Goal: Task Accomplishment & Management: Use online tool/utility

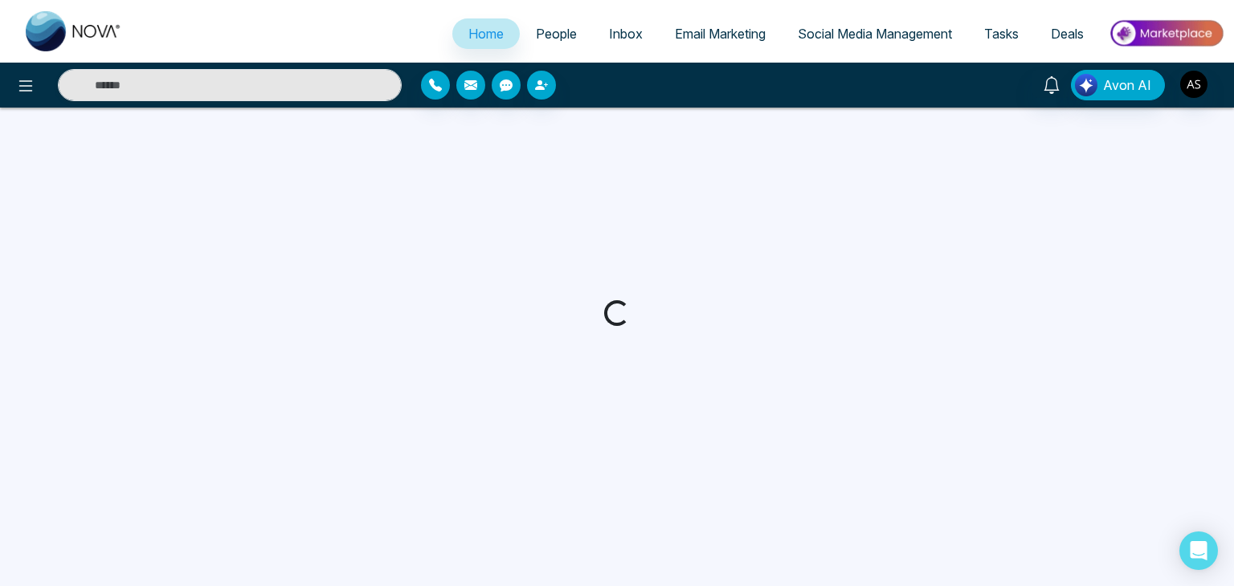
select select "*"
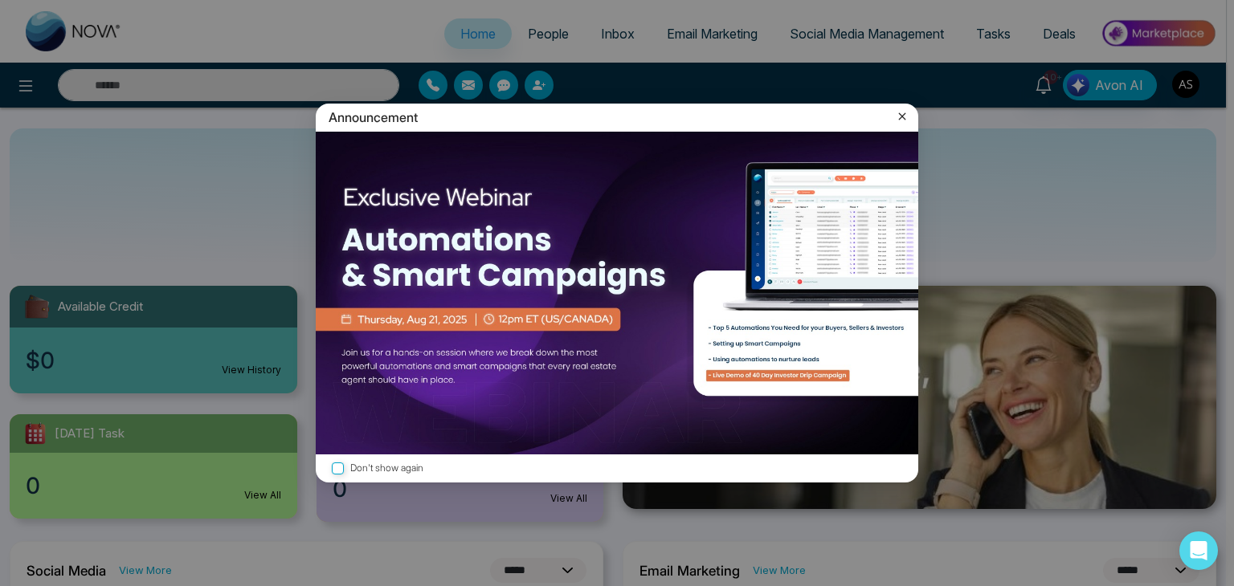
click at [906, 110] on icon at bounding box center [902, 116] width 16 height 16
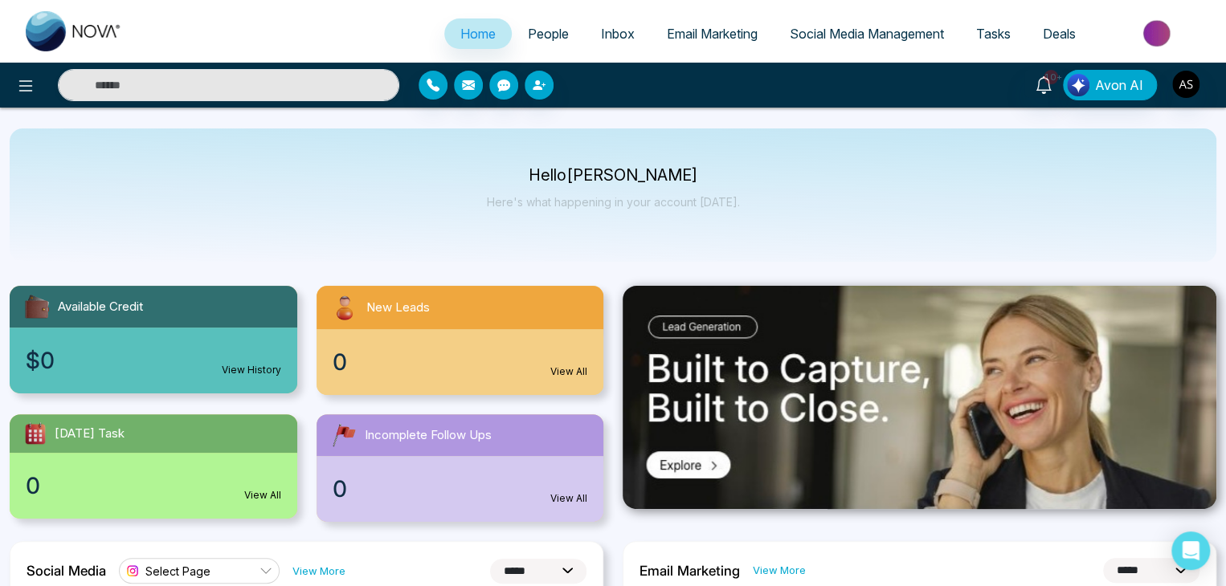
click at [533, 26] on span "People" at bounding box center [548, 34] width 41 height 16
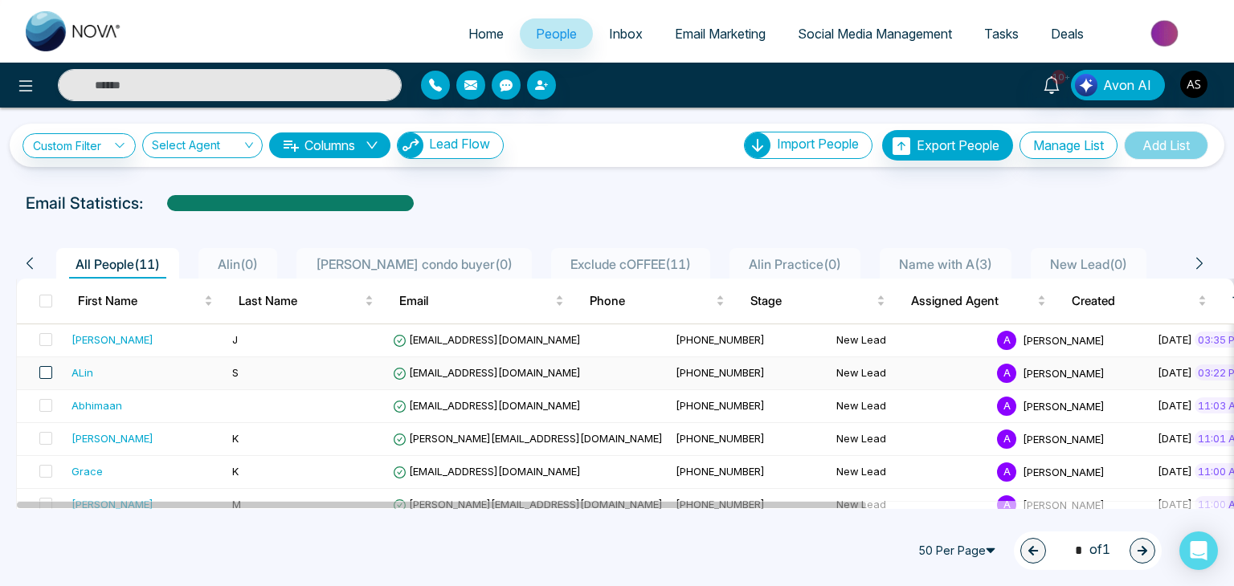
click at [45, 370] on span at bounding box center [45, 372] width 13 height 13
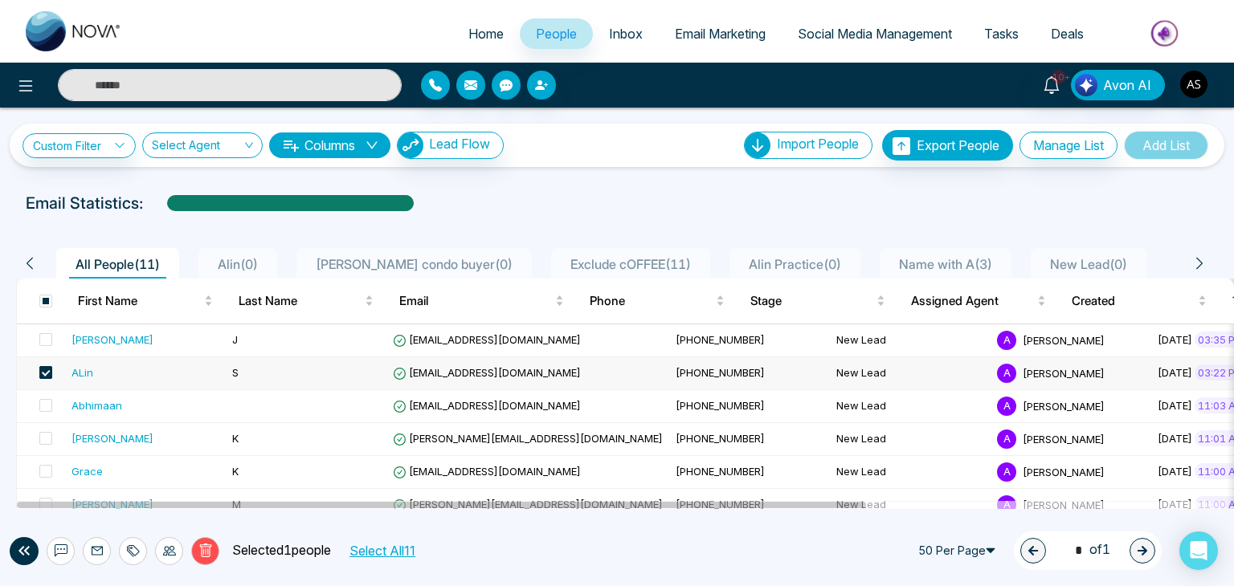
click at [40, 370] on span at bounding box center [45, 372] width 13 height 13
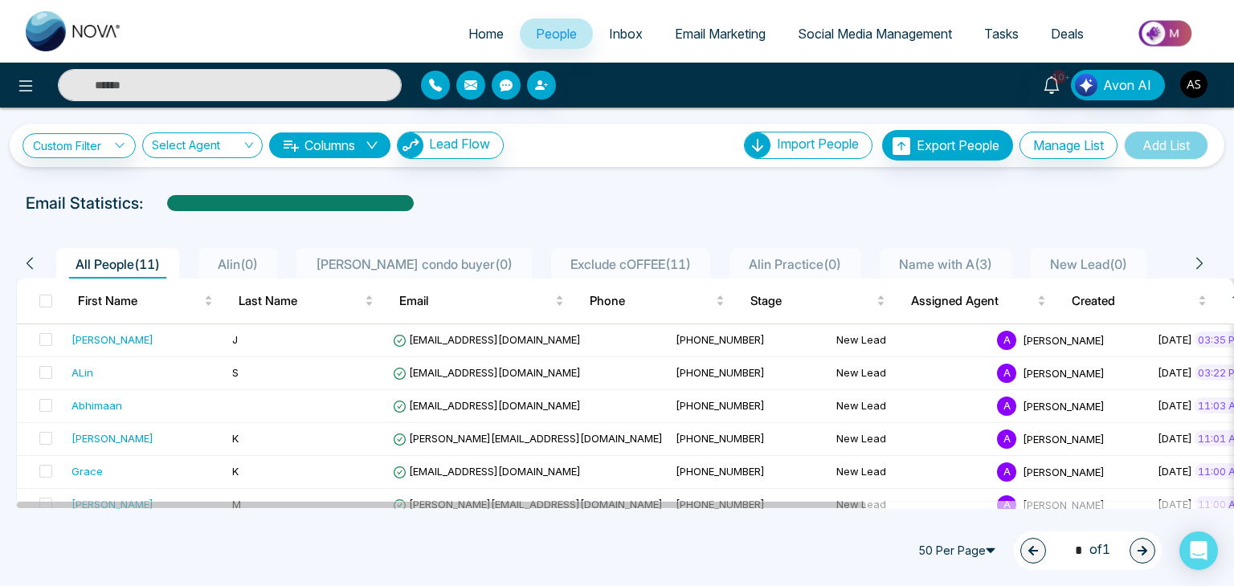
click at [598, 200] on div "Email Statistics:" at bounding box center [617, 203] width 1182 height 24
click at [474, 33] on span "Home" at bounding box center [485, 34] width 35 height 16
select select "*"
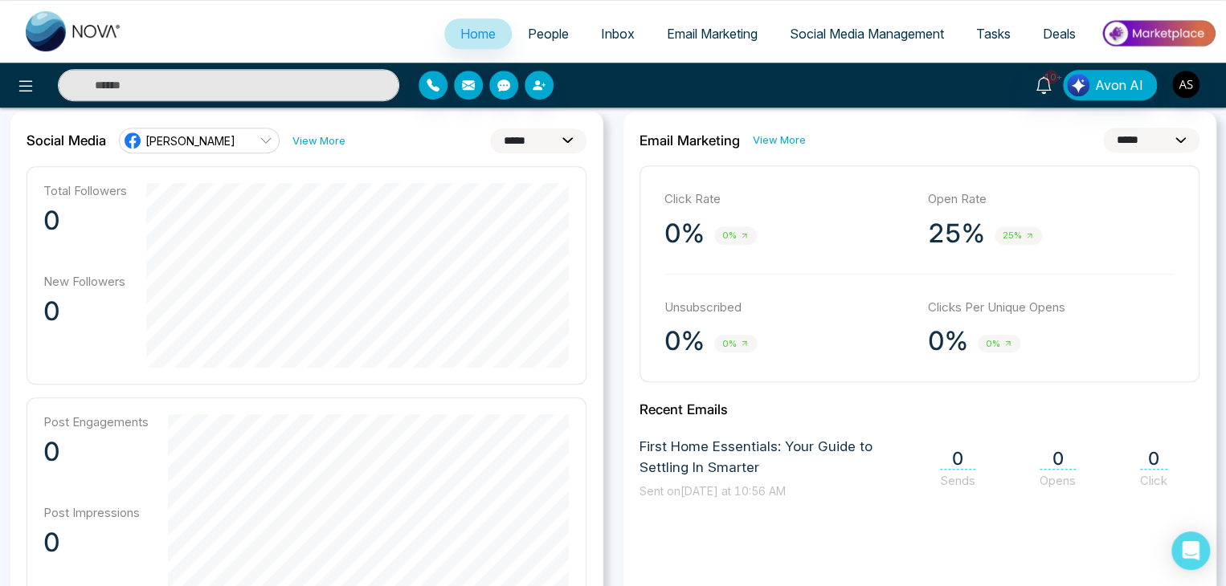
scroll to position [431, 0]
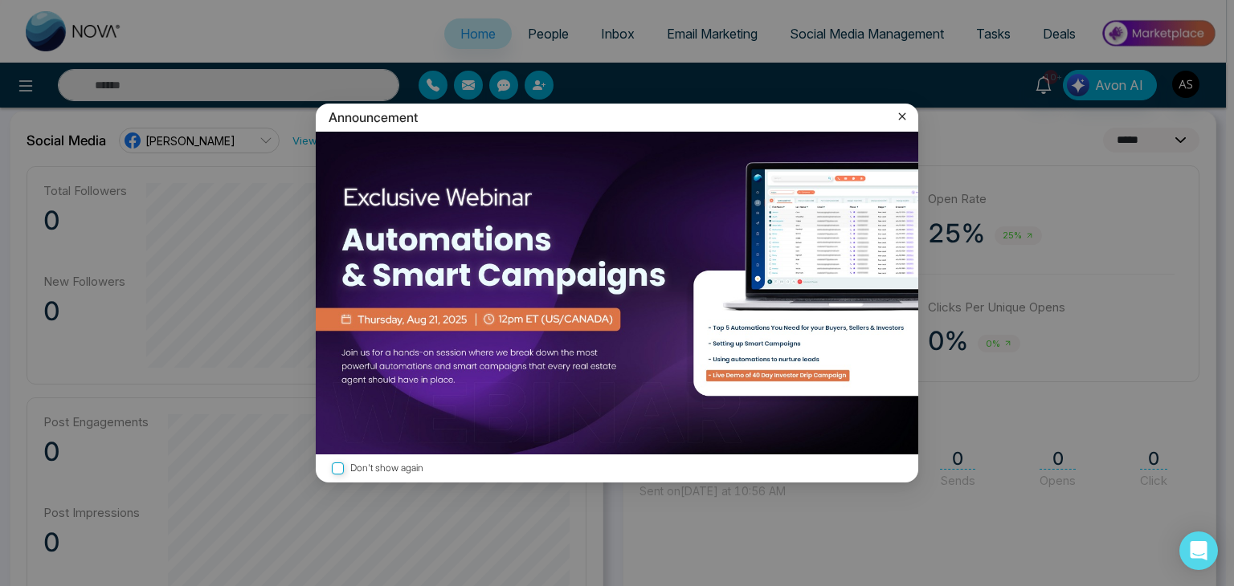
click at [899, 113] on icon at bounding box center [902, 116] width 7 height 7
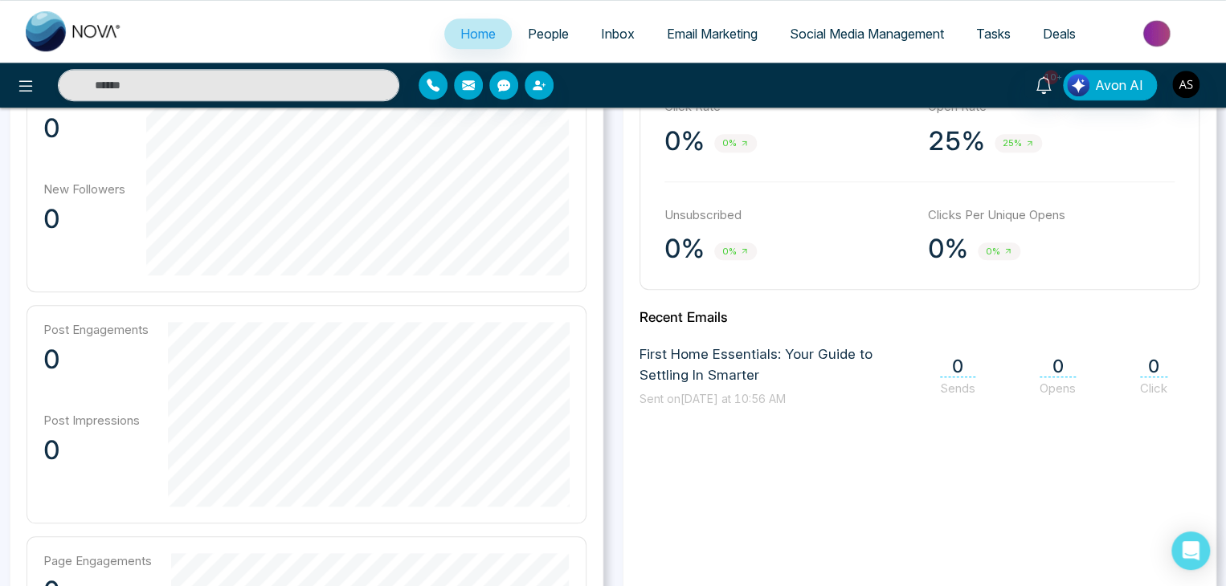
scroll to position [530, 0]
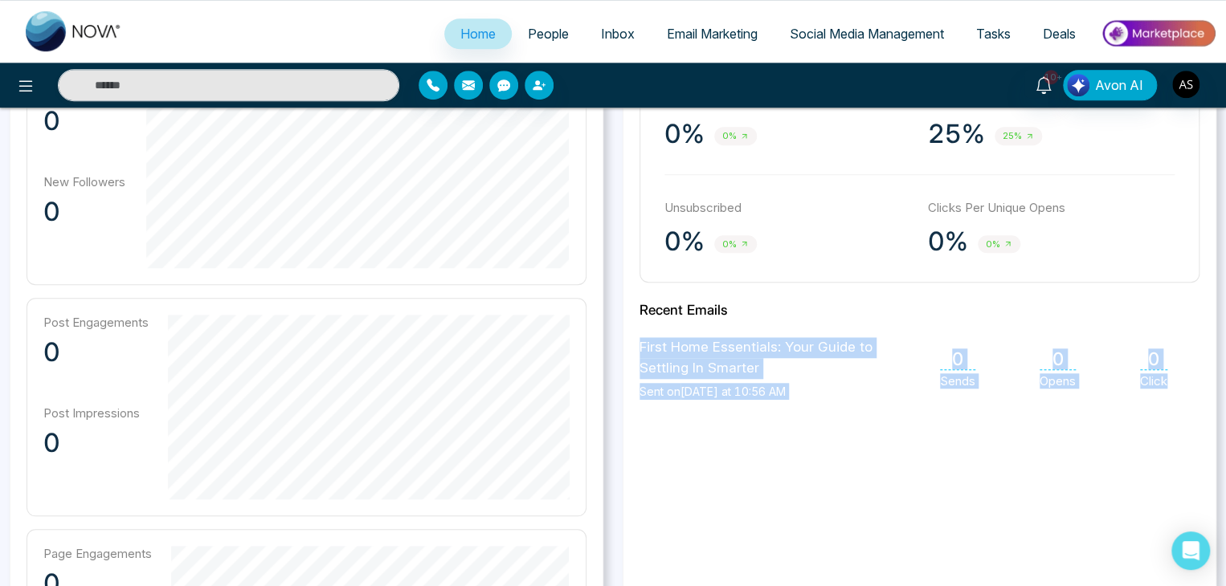
drag, startPoint x: 637, startPoint y: 345, endPoint x: 1179, endPoint y: 401, distance: 545.1
click at [1179, 401] on div "**********" at bounding box center [920, 387] width 594 height 753
click at [1161, 435] on div "**********" at bounding box center [920, 387] width 594 height 753
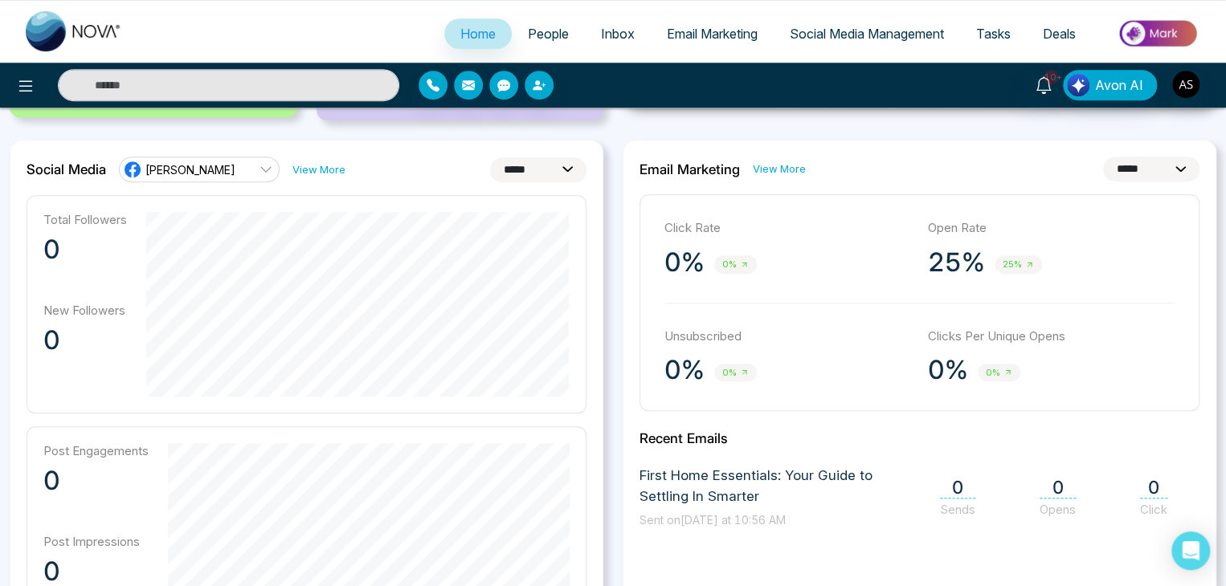
scroll to position [378, 0]
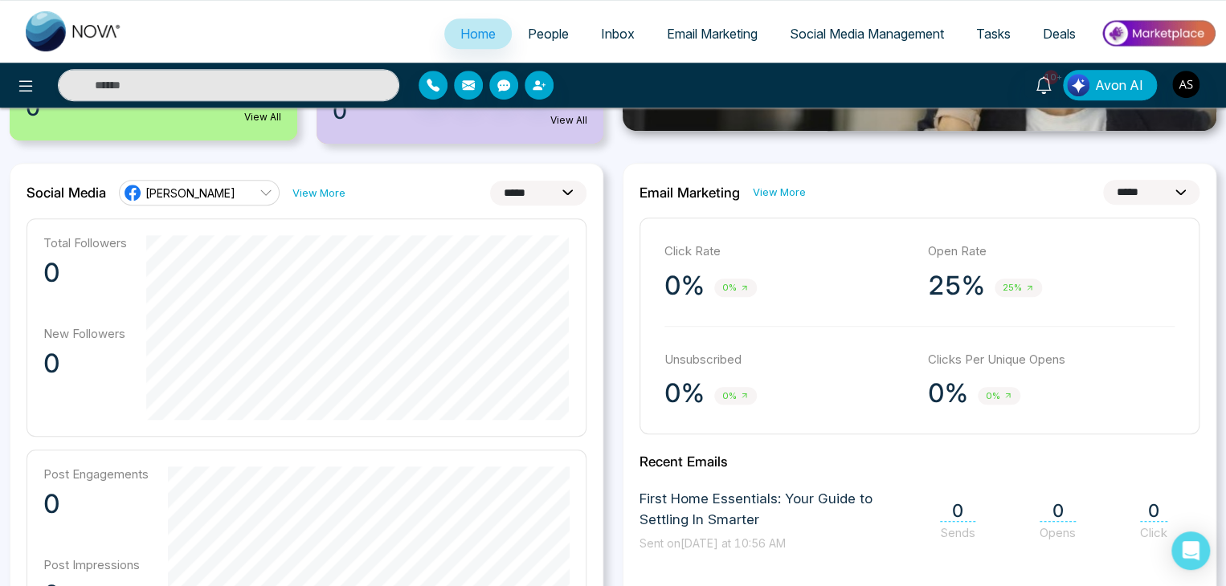
click at [1147, 194] on select "**********" at bounding box center [1151, 192] width 96 height 25
select select "*"
click at [1103, 180] on select "**********" at bounding box center [1151, 192] width 96 height 25
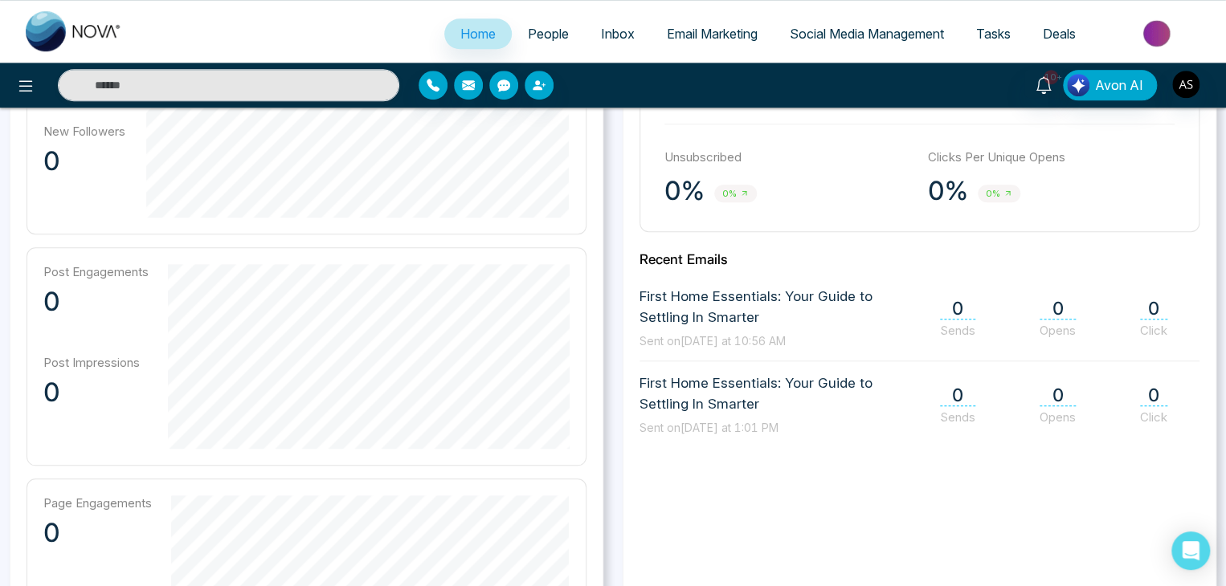
scroll to position [585, 0]
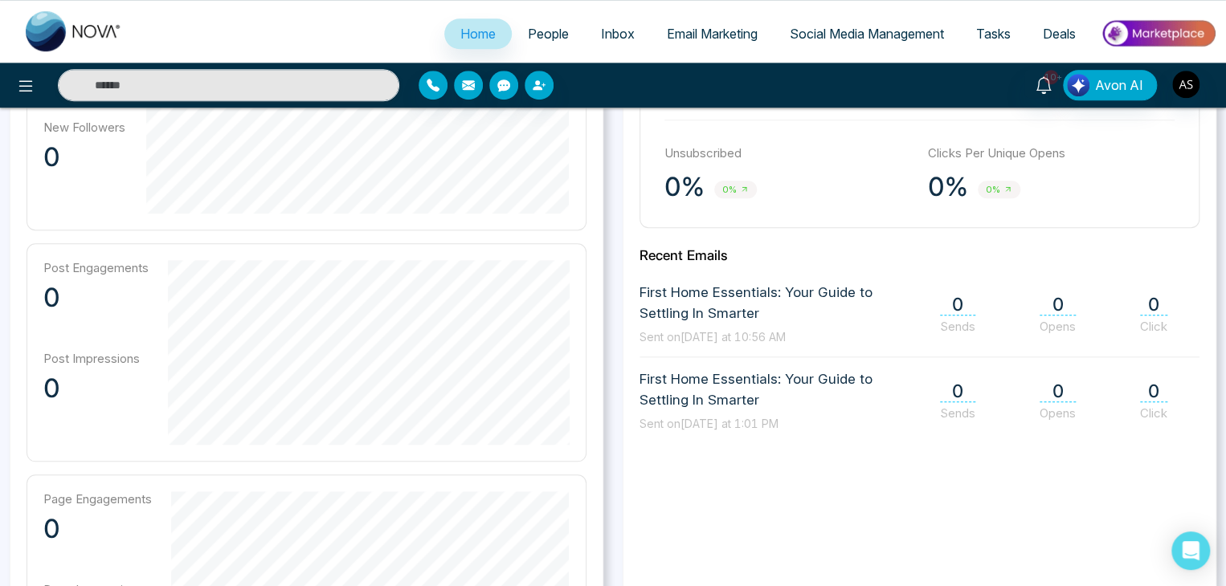
drag, startPoint x: 636, startPoint y: 382, endPoint x: 919, endPoint y: 454, distance: 291.9
click at [919, 454] on div "**********" at bounding box center [920, 333] width 594 height 753
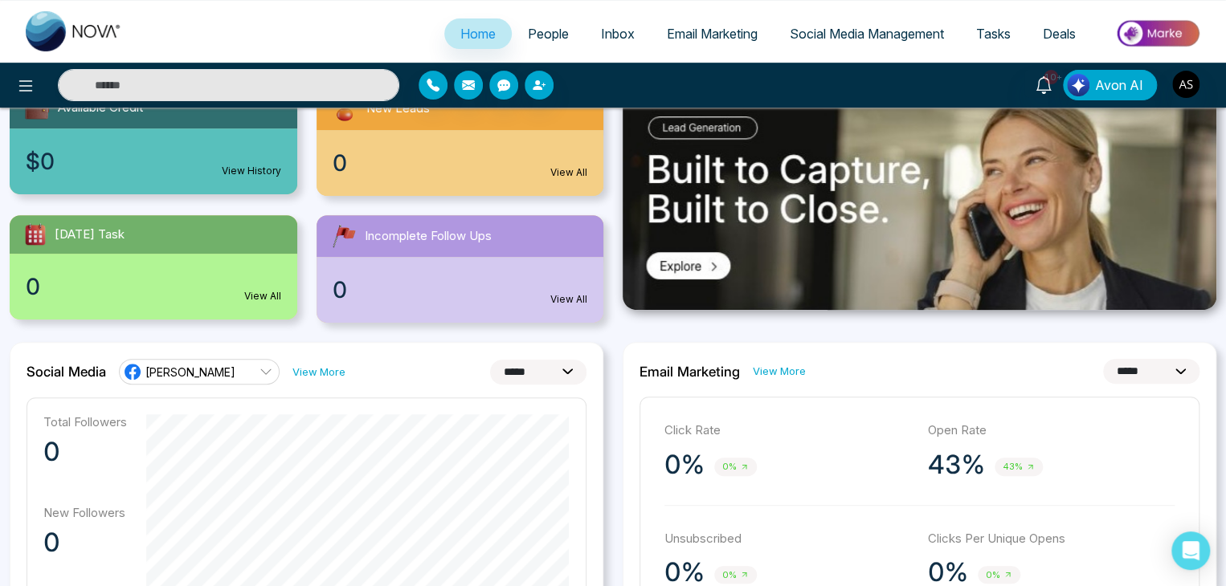
scroll to position [183, 0]
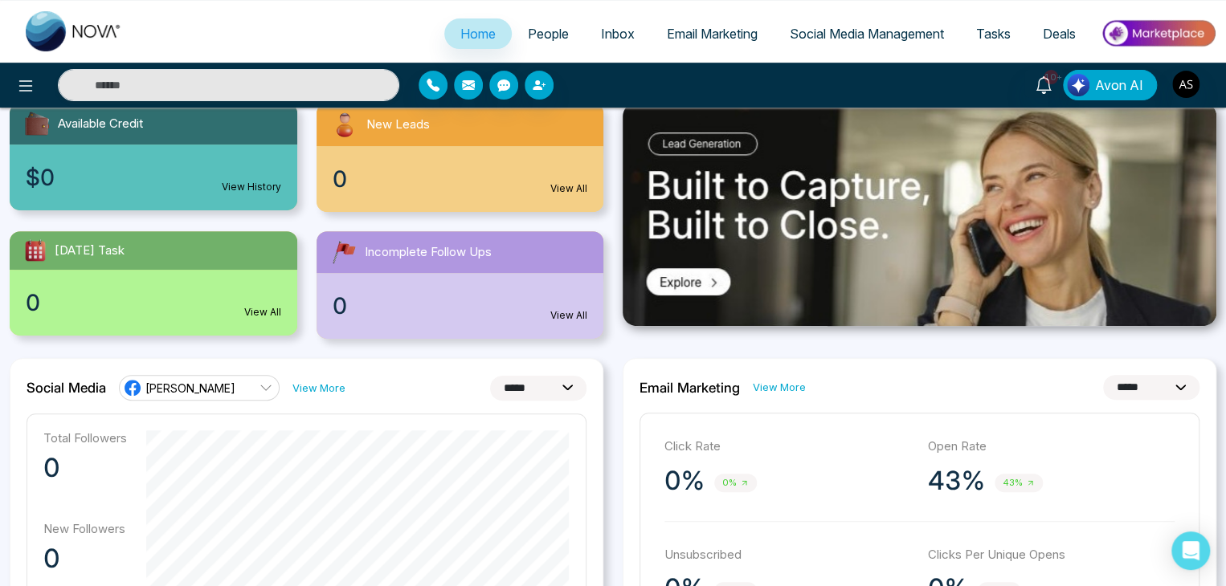
click at [681, 45] on link "Email Marketing" at bounding box center [712, 33] width 123 height 31
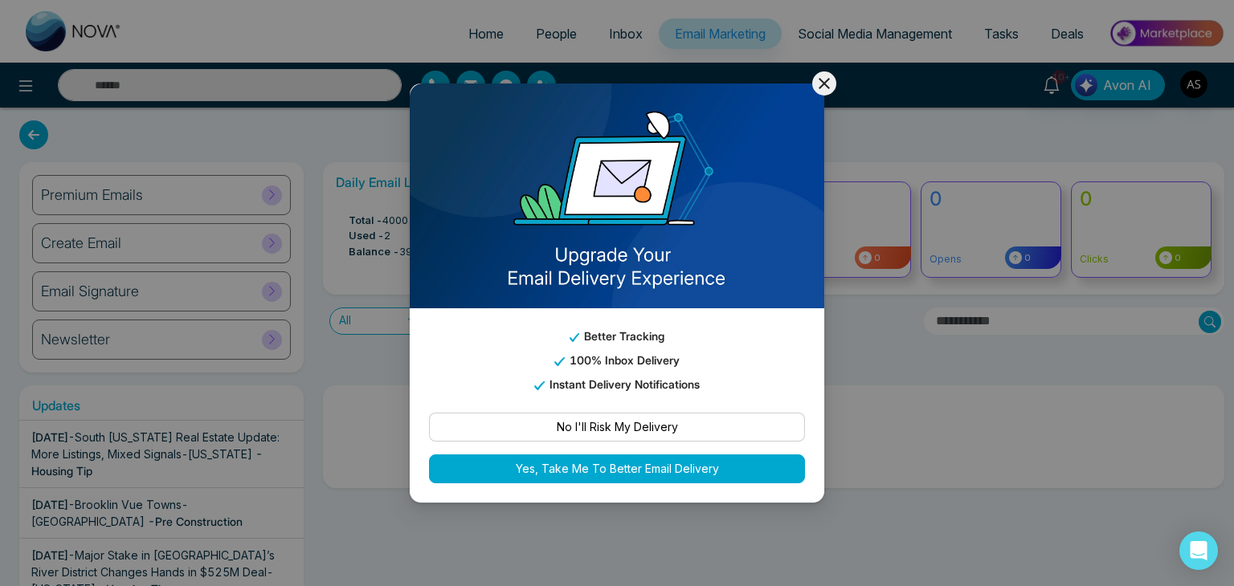
click at [697, 433] on button "No I'll Risk My Delivery" at bounding box center [617, 427] width 376 height 29
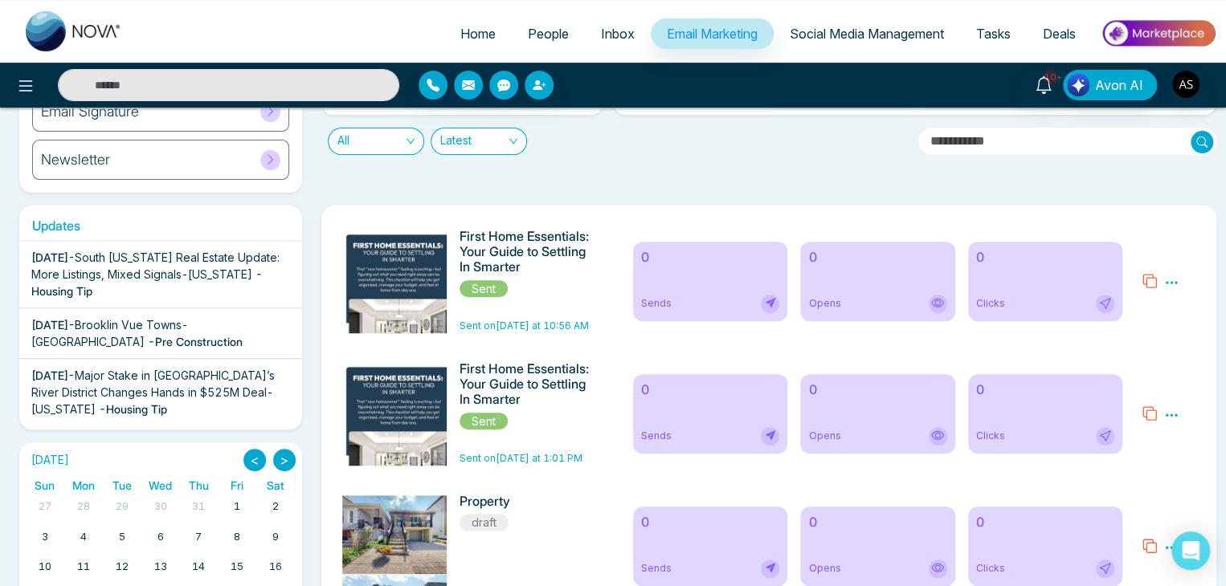
scroll to position [5, 0]
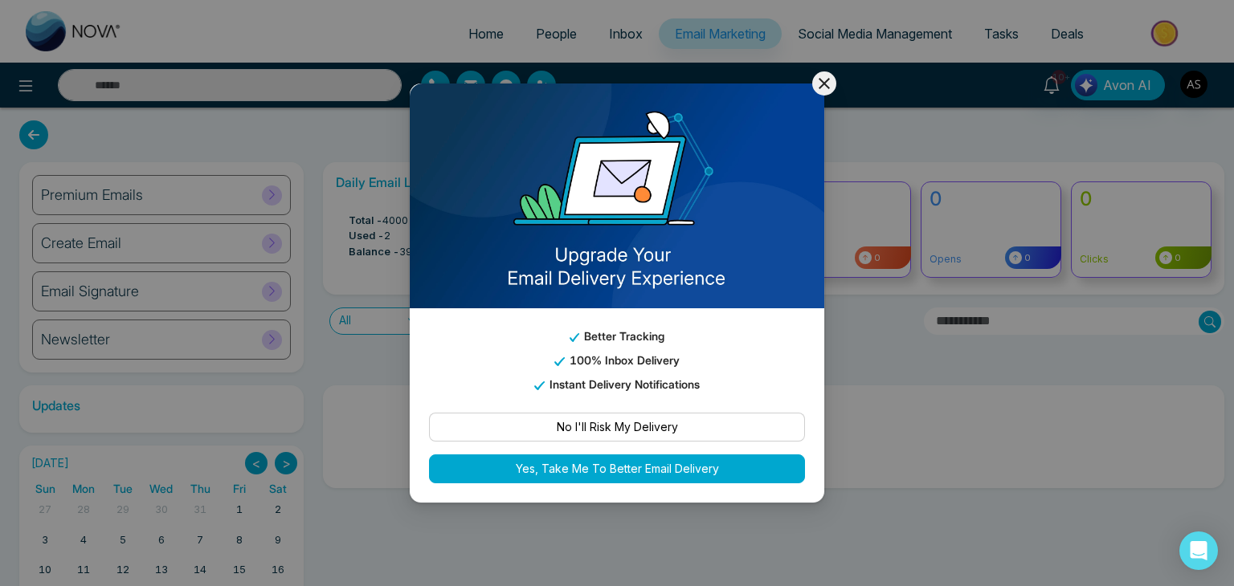
click at [825, 88] on icon at bounding box center [824, 83] width 19 height 19
click at [823, 81] on icon at bounding box center [824, 83] width 11 height 11
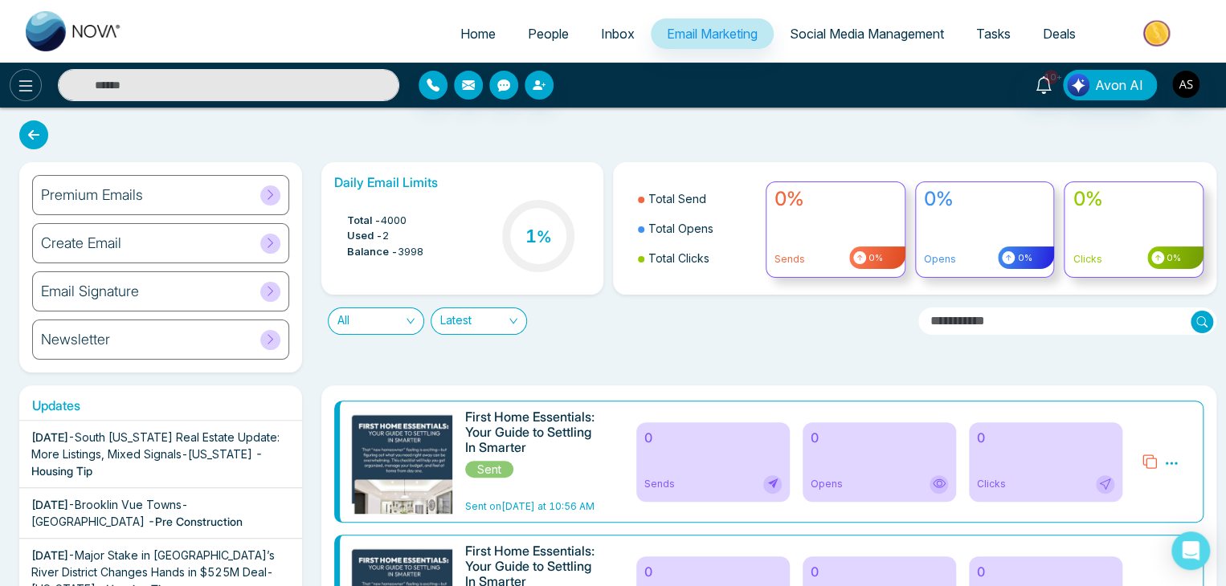
click at [22, 88] on icon at bounding box center [25, 85] width 19 height 19
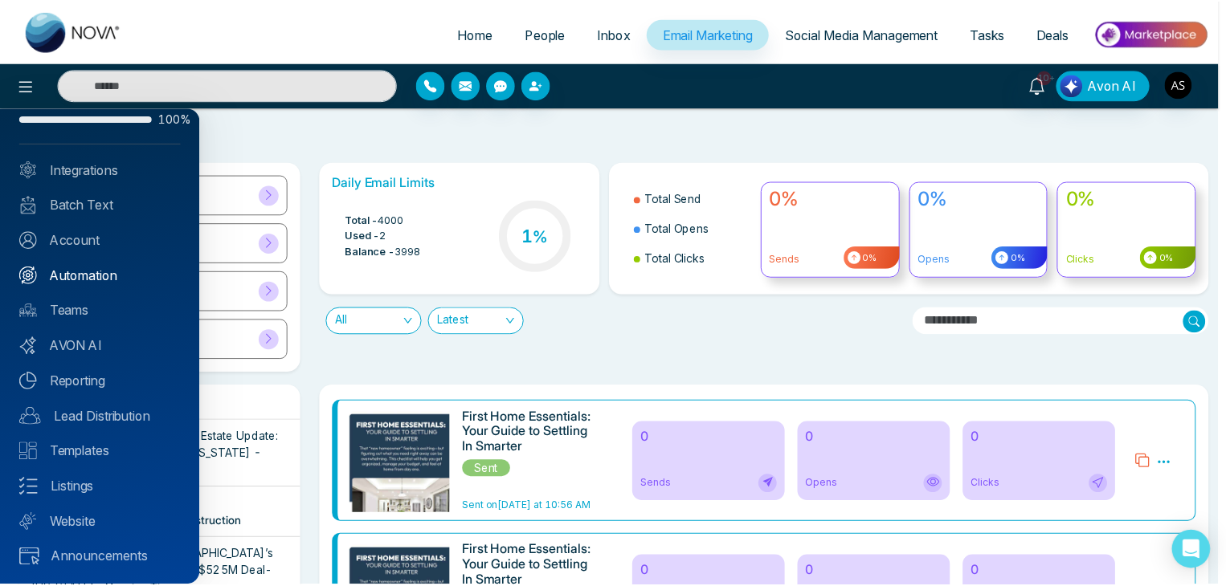
scroll to position [6, 0]
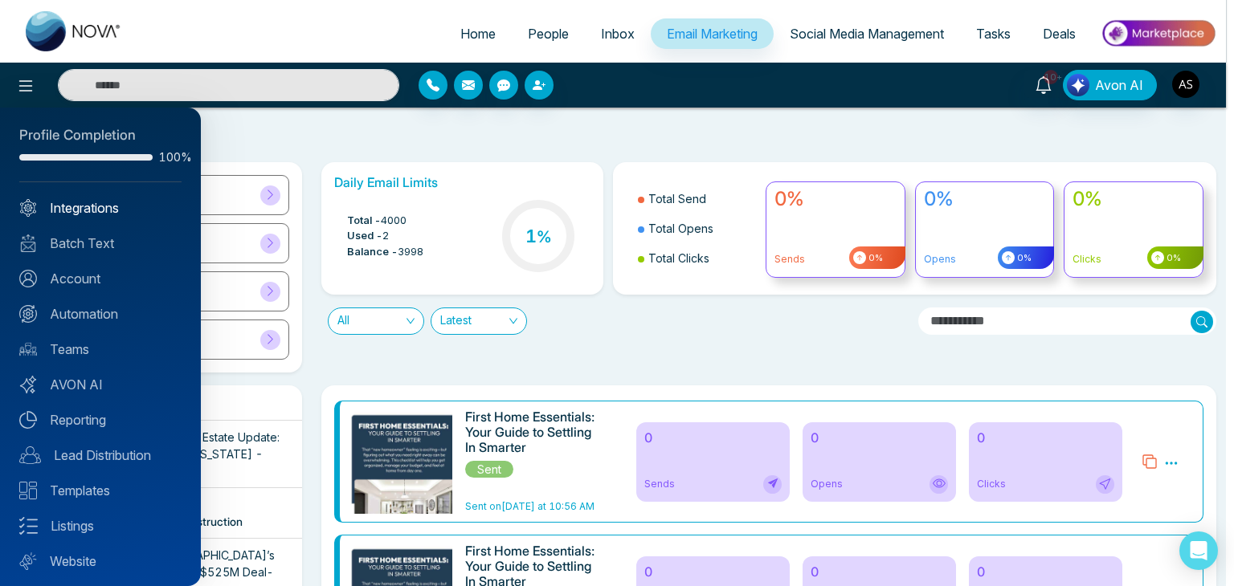
click at [122, 204] on link "Integrations" at bounding box center [100, 207] width 162 height 19
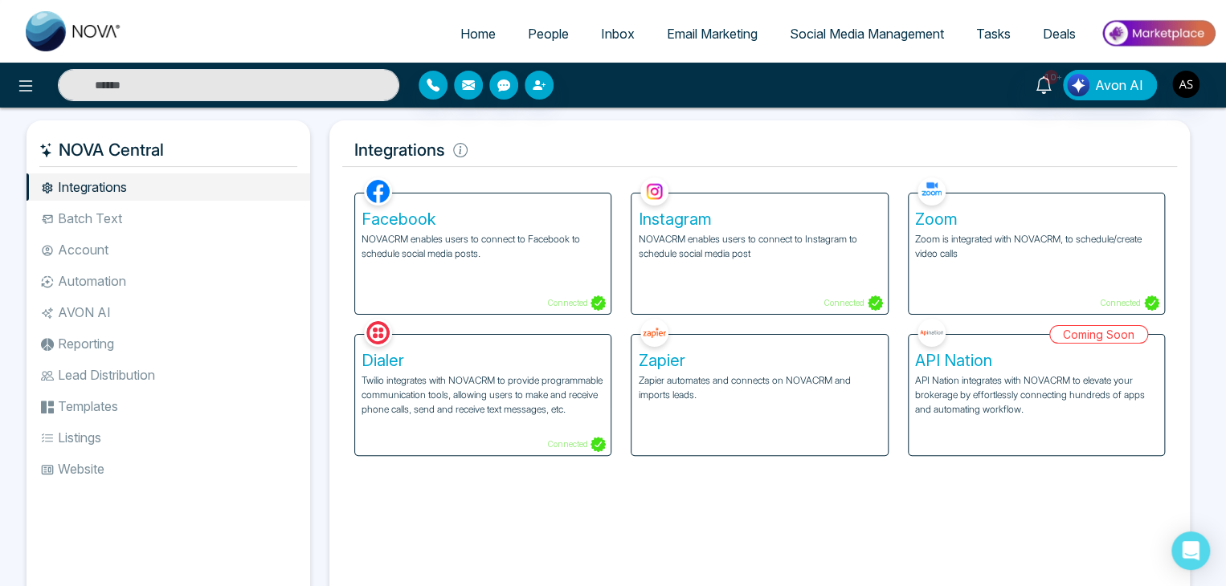
click at [772, 401] on p "Zapier automates and connects on NOVACRM and imports leads." at bounding box center [759, 388] width 243 height 29
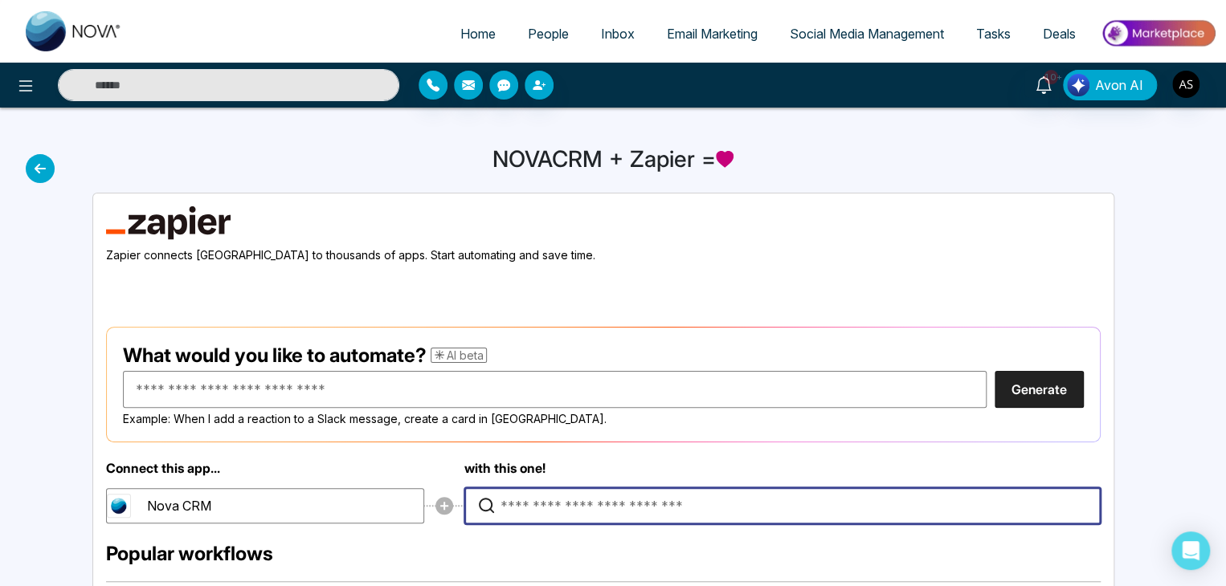
click at [787, 500] on input "Type to search for an app to connect" at bounding box center [786, 505] width 572 height 35
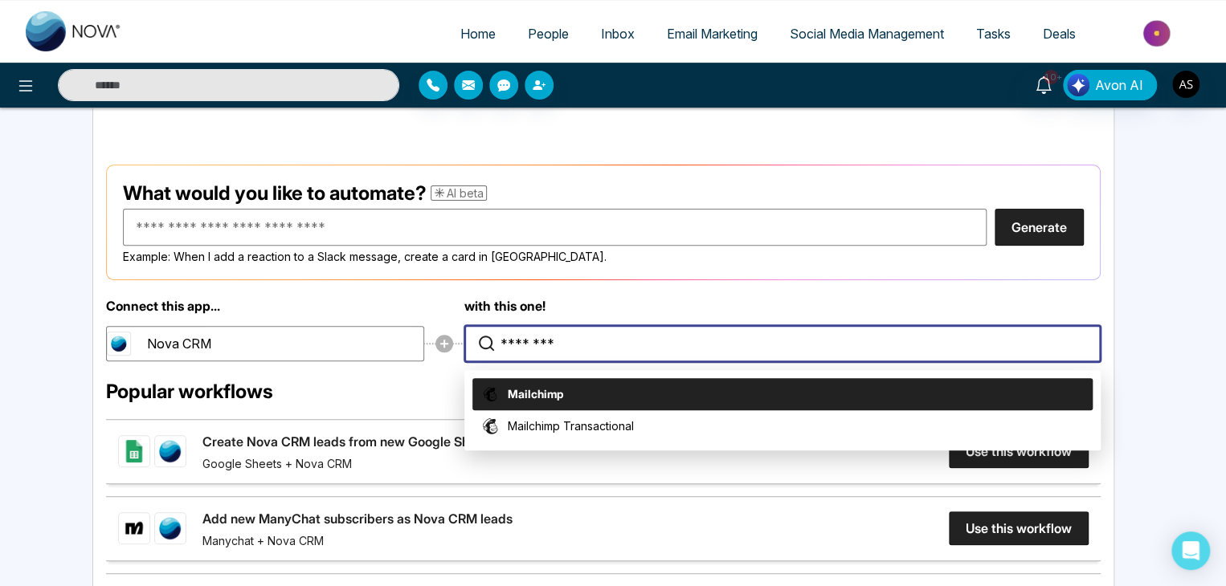
scroll to position [174, 0]
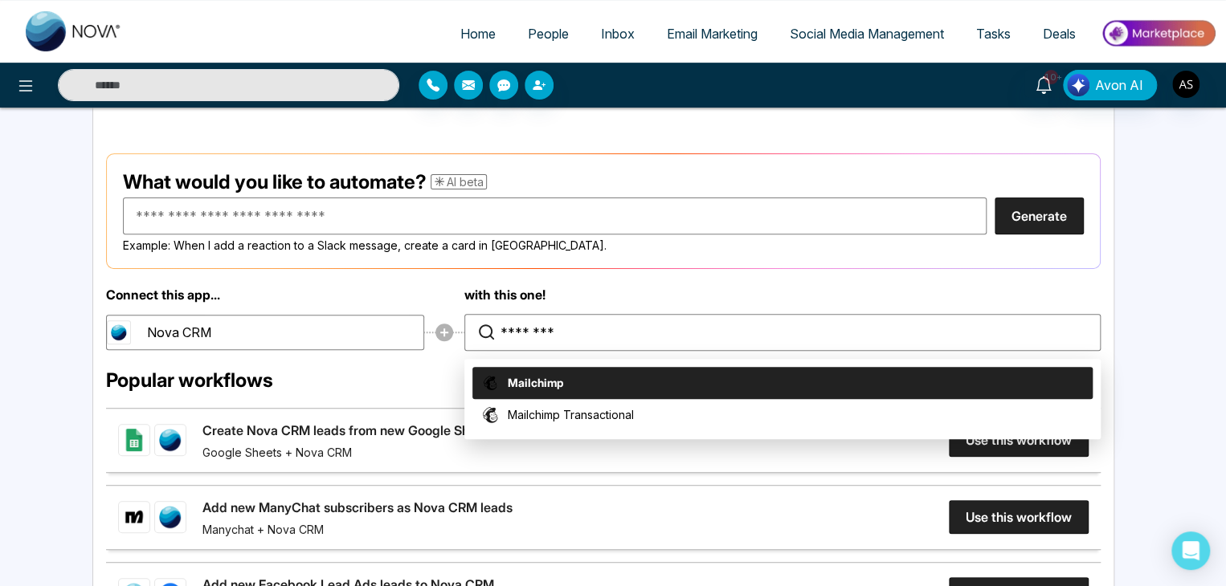
click at [732, 376] on li "Mailchimp" at bounding box center [782, 383] width 620 height 32
type input "*********"
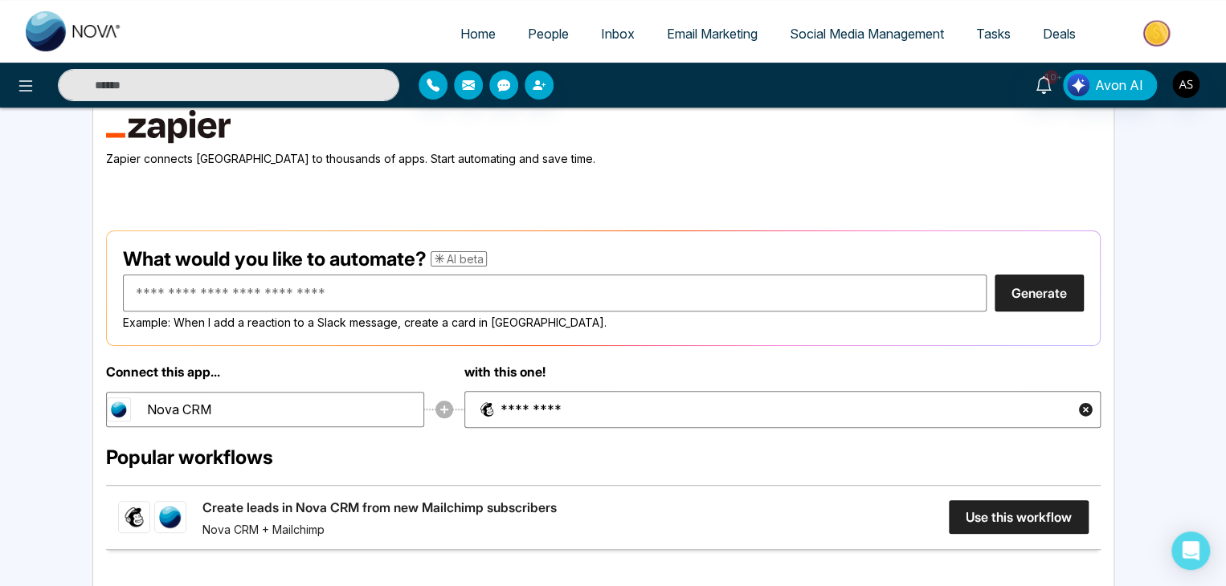
scroll to position [196, 0]
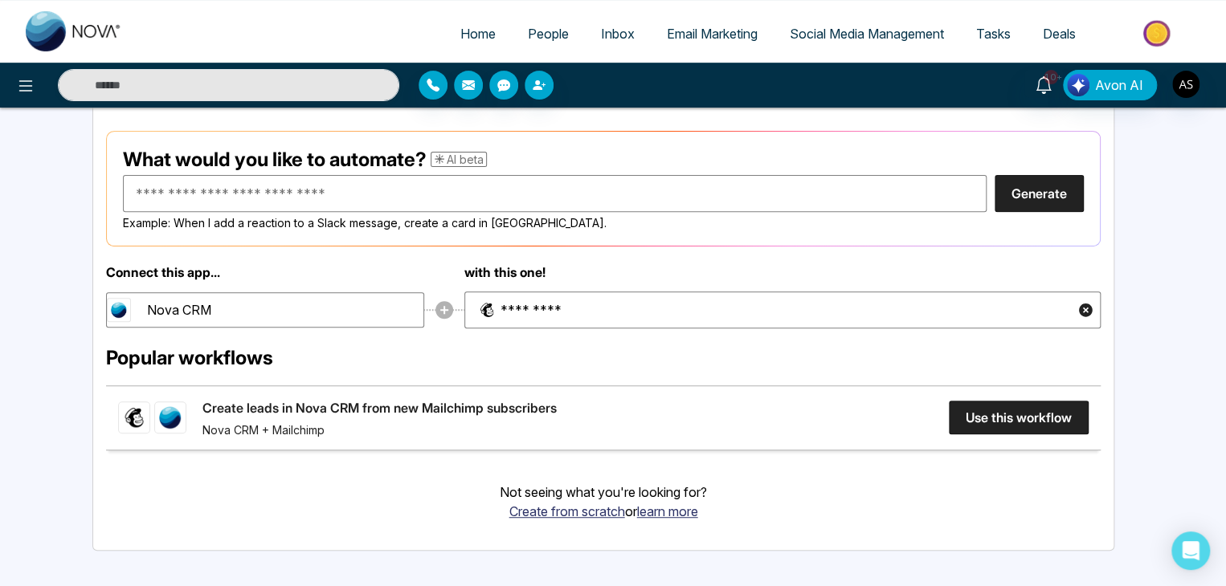
click at [557, 405] on link "Create leads in Nova CRM from new Mailchimp subscribers" at bounding box center [379, 407] width 354 height 19
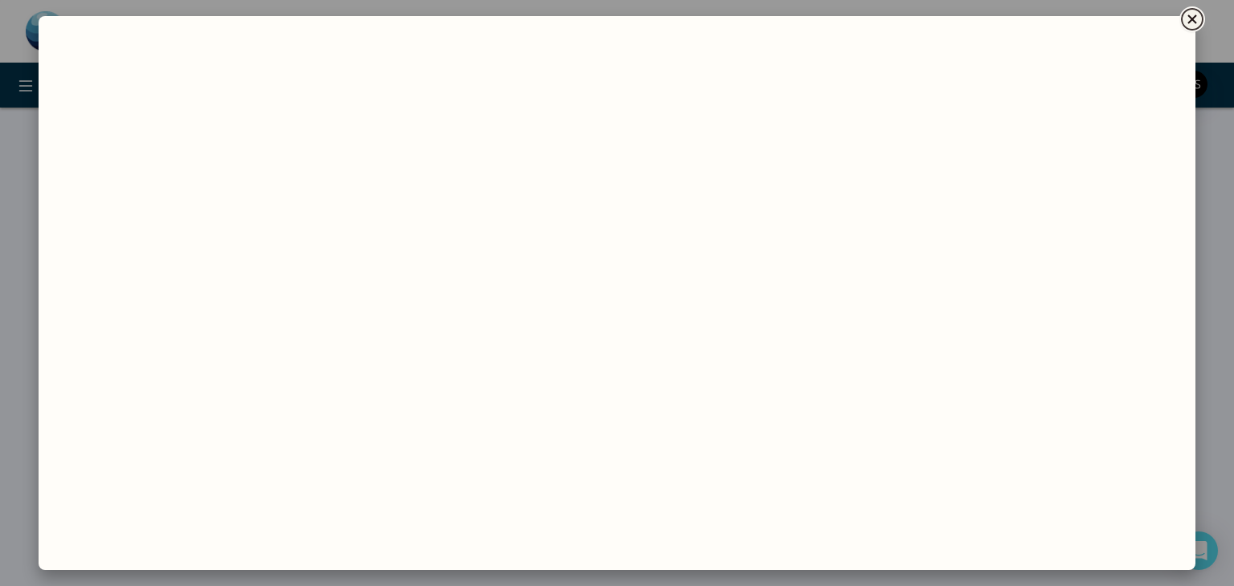
click at [1195, 14] on icon "Close" at bounding box center [1191, 19] width 19 height 19
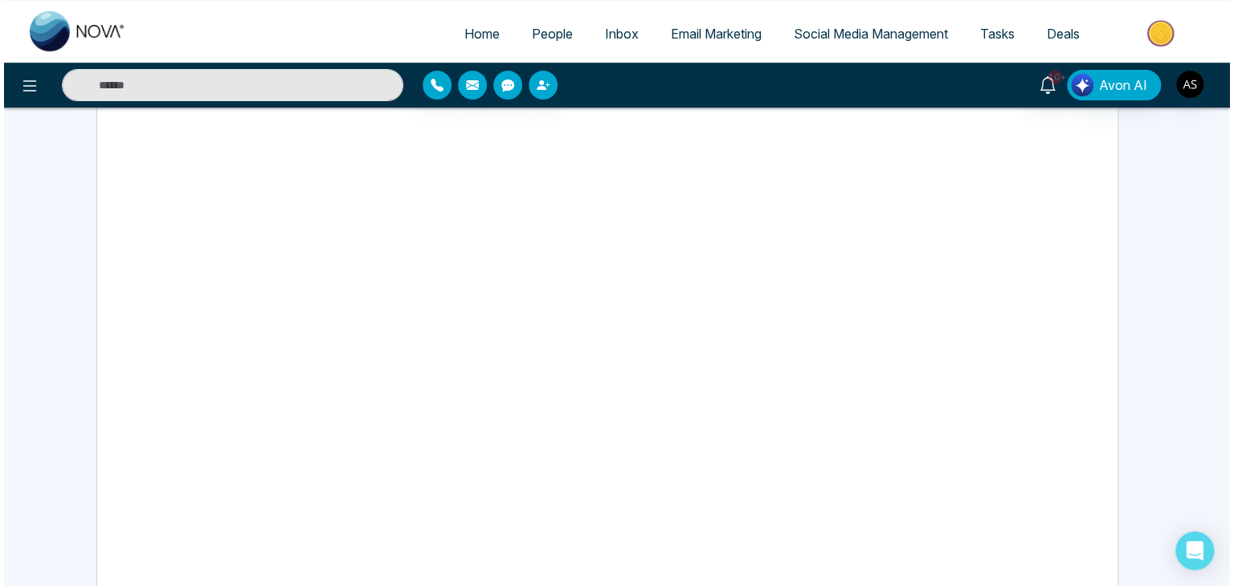
scroll to position [0, 0]
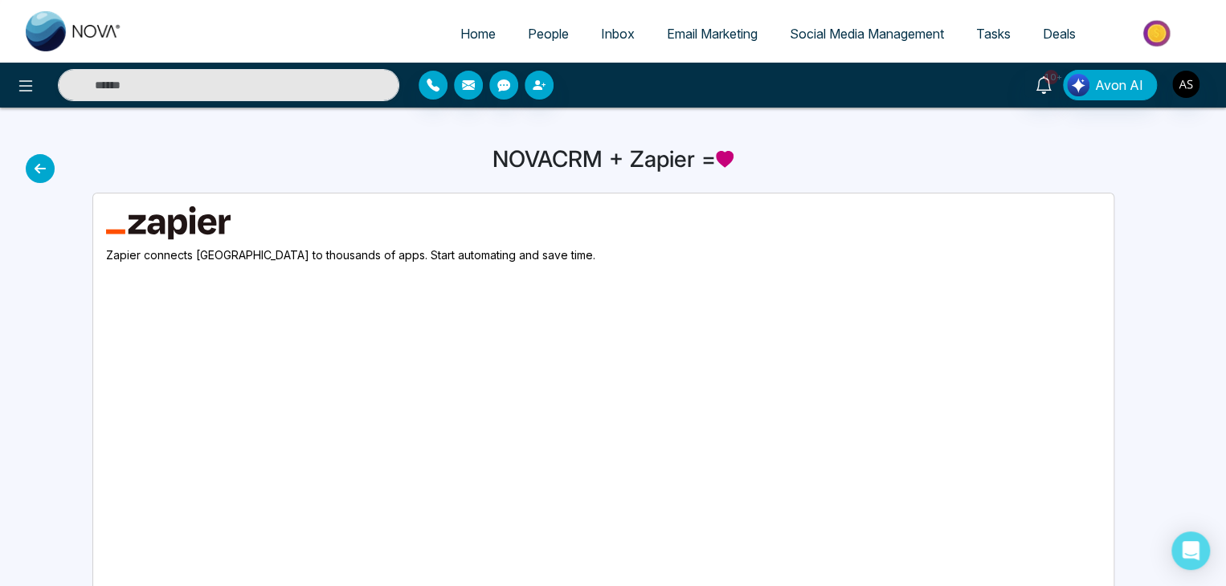
click at [39, 175] on icon at bounding box center [40, 168] width 29 height 29
click at [43, 176] on icon at bounding box center [40, 168] width 29 height 29
click at [42, 164] on icon at bounding box center [40, 168] width 29 height 29
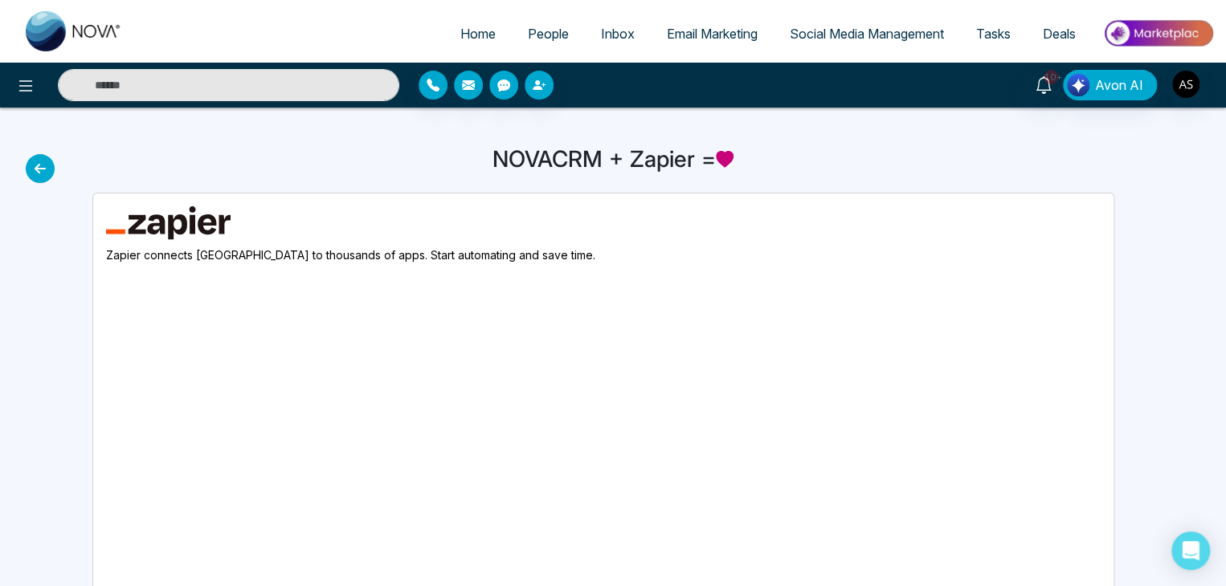
click at [487, 24] on link "Home" at bounding box center [477, 33] width 67 height 31
select select "*"
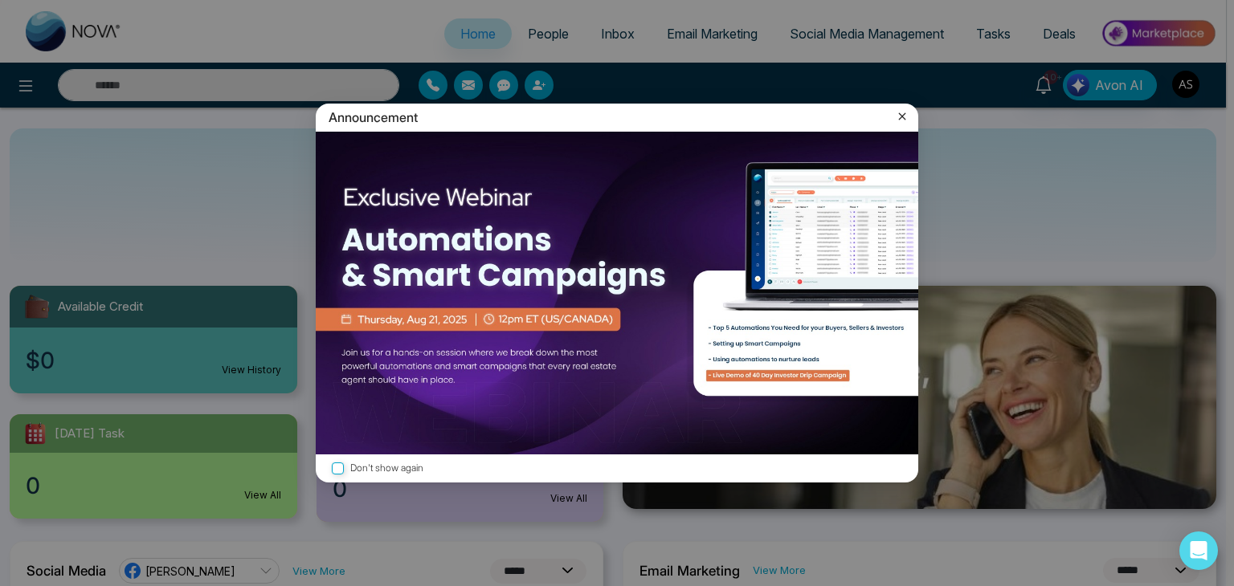
click at [910, 110] on div "Announcement" at bounding box center [617, 118] width 602 height 28
click at [907, 113] on icon at bounding box center [902, 116] width 16 height 16
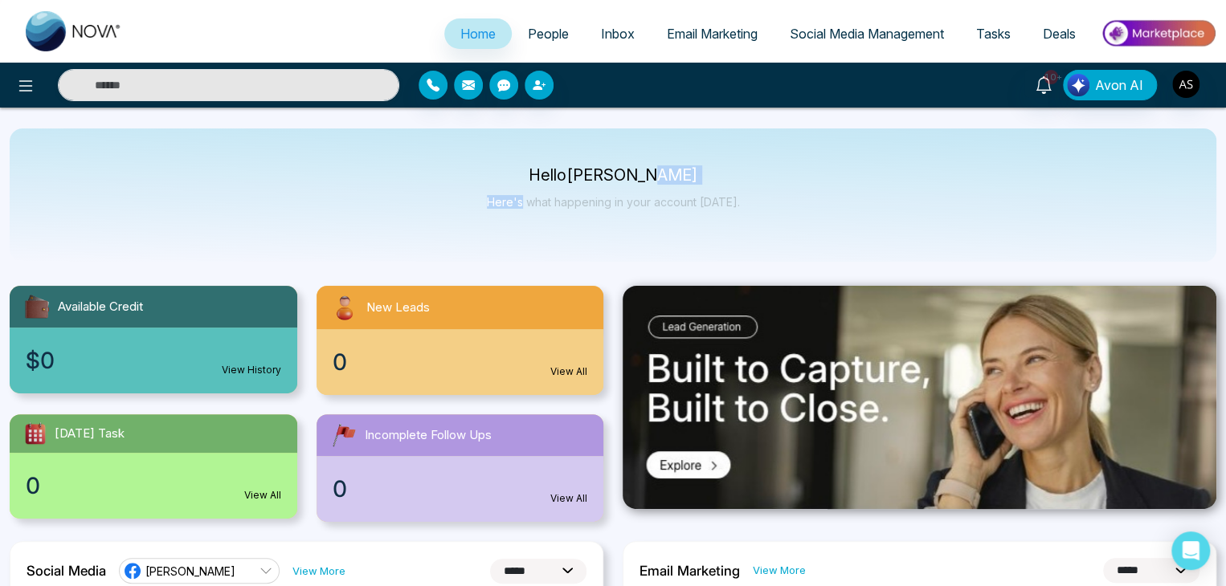
drag, startPoint x: 907, startPoint y: 113, endPoint x: 296, endPoint y: 200, distance: 617.4
click at [22, 87] on icon at bounding box center [25, 85] width 19 height 19
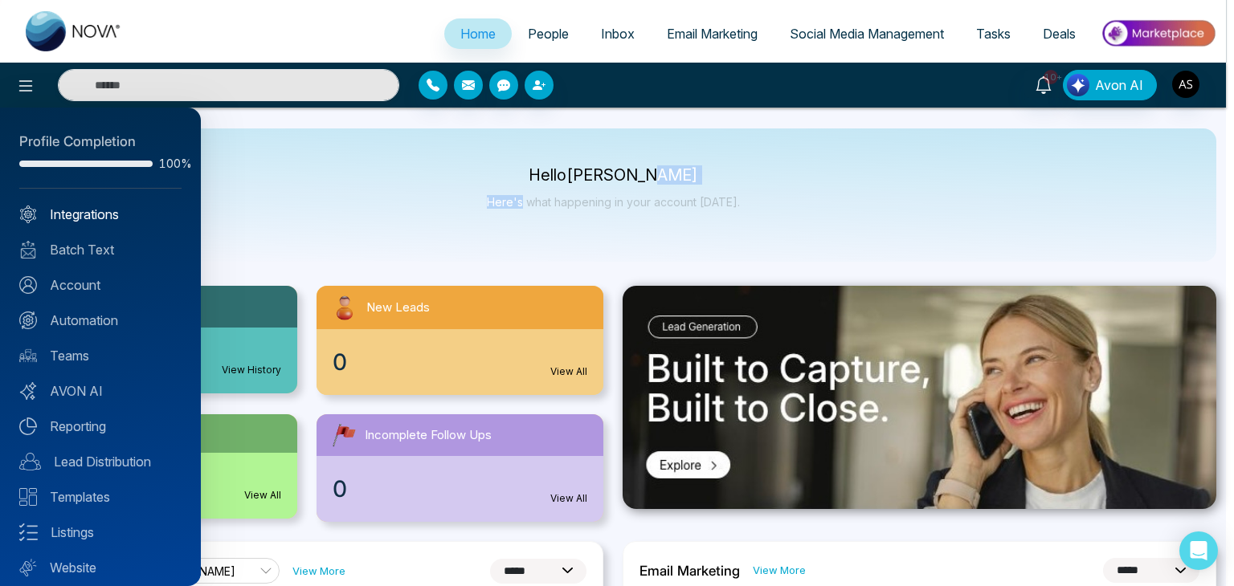
click at [109, 205] on link "Integrations" at bounding box center [100, 214] width 162 height 19
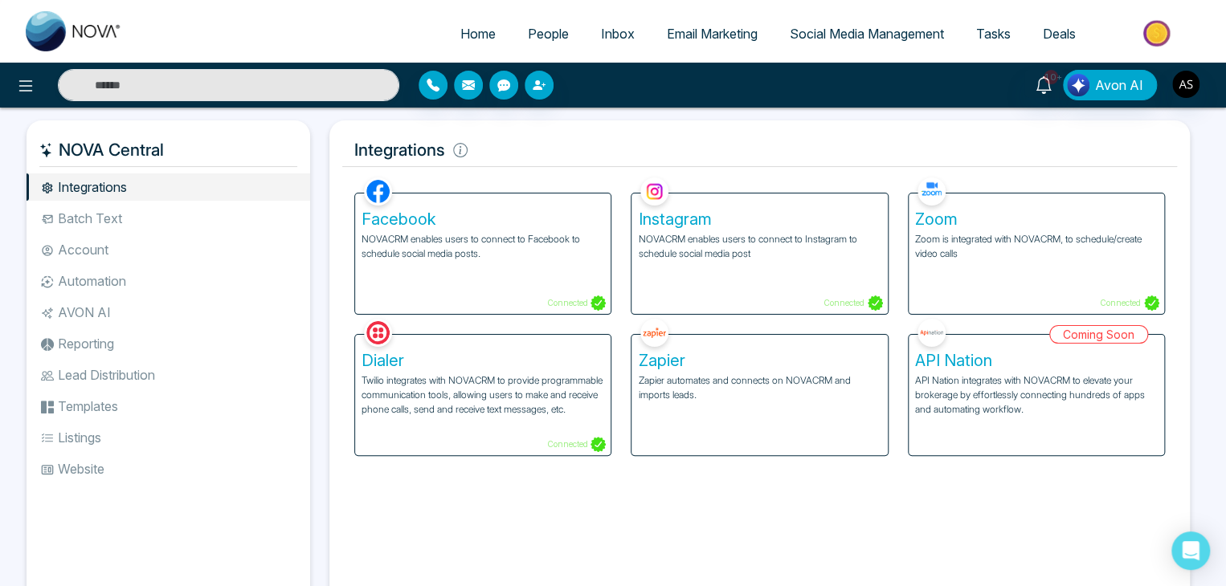
click at [774, 387] on p "Zapier automates and connects on NOVACRM and imports leads." at bounding box center [759, 388] width 243 height 29
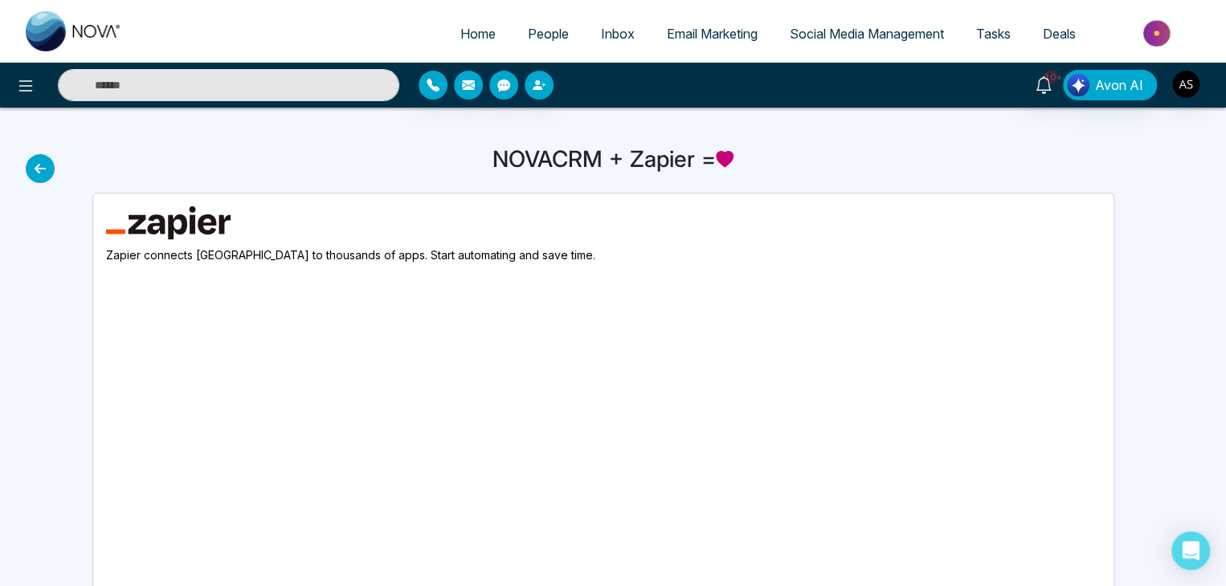
click at [38, 173] on icon at bounding box center [40, 168] width 29 height 29
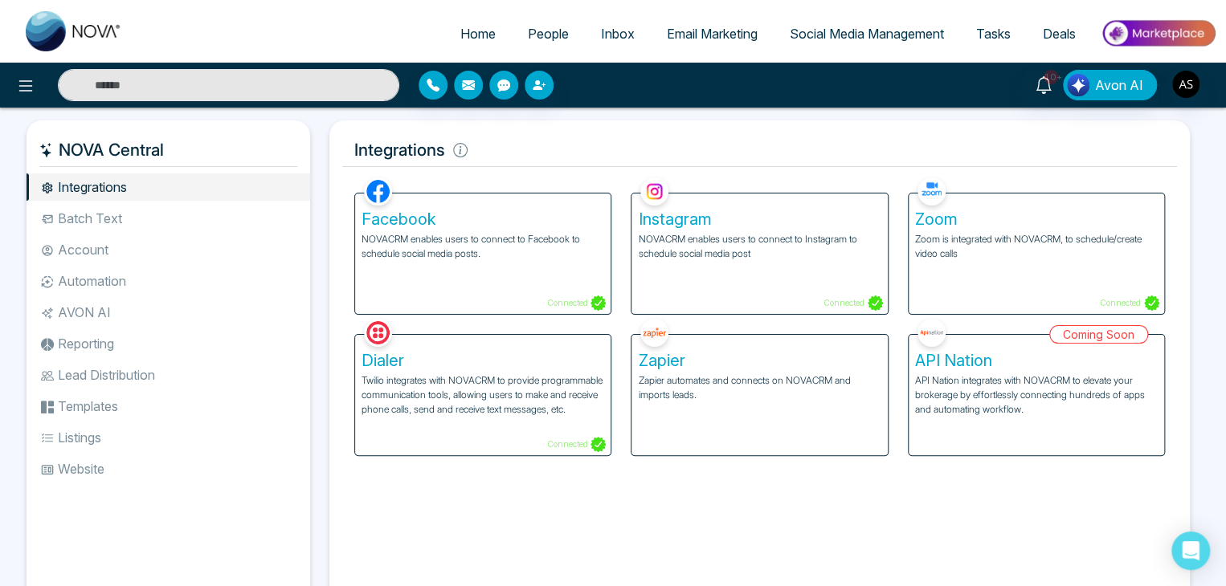
click at [479, 23] on link "Home" at bounding box center [477, 33] width 67 height 31
select select "*"
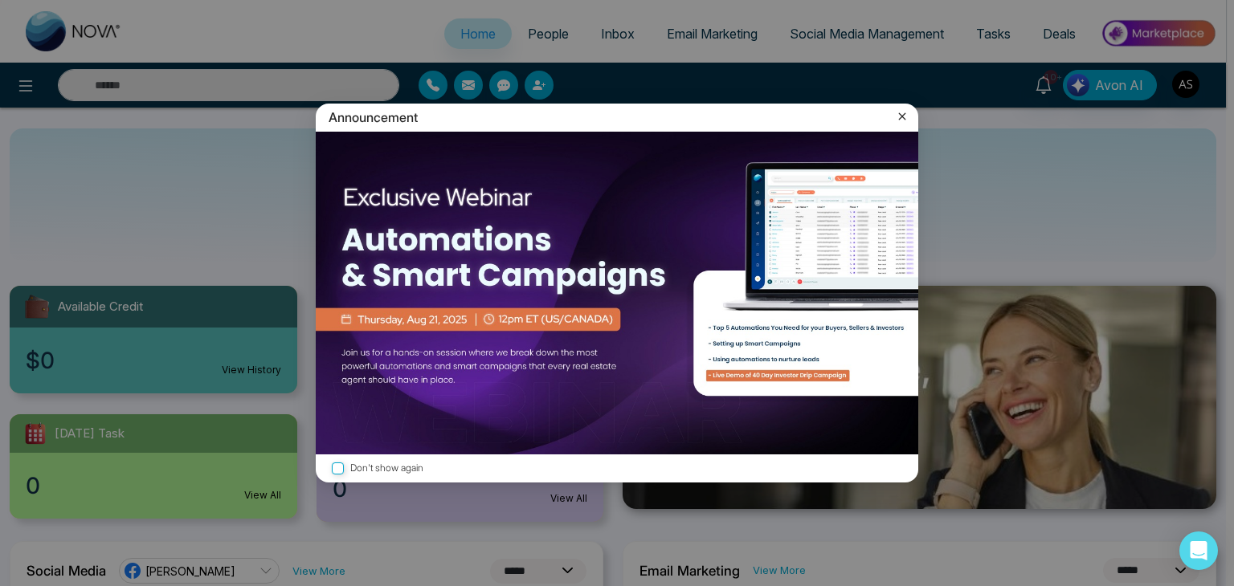
click at [899, 116] on icon at bounding box center [902, 116] width 16 height 16
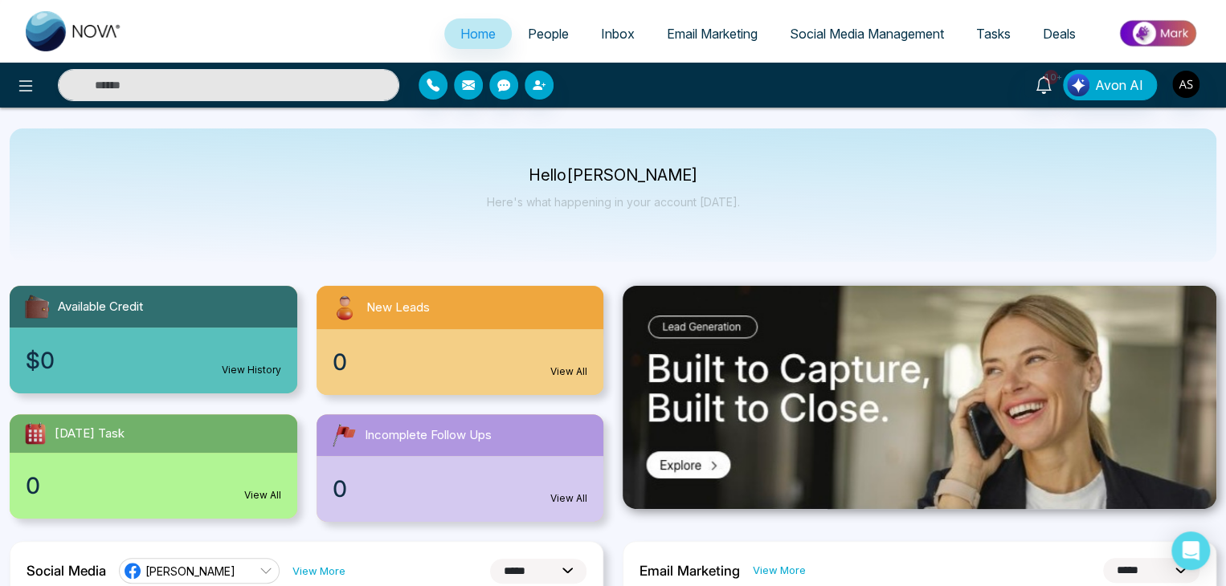
click at [669, 24] on link "Email Marketing" at bounding box center [712, 33] width 123 height 31
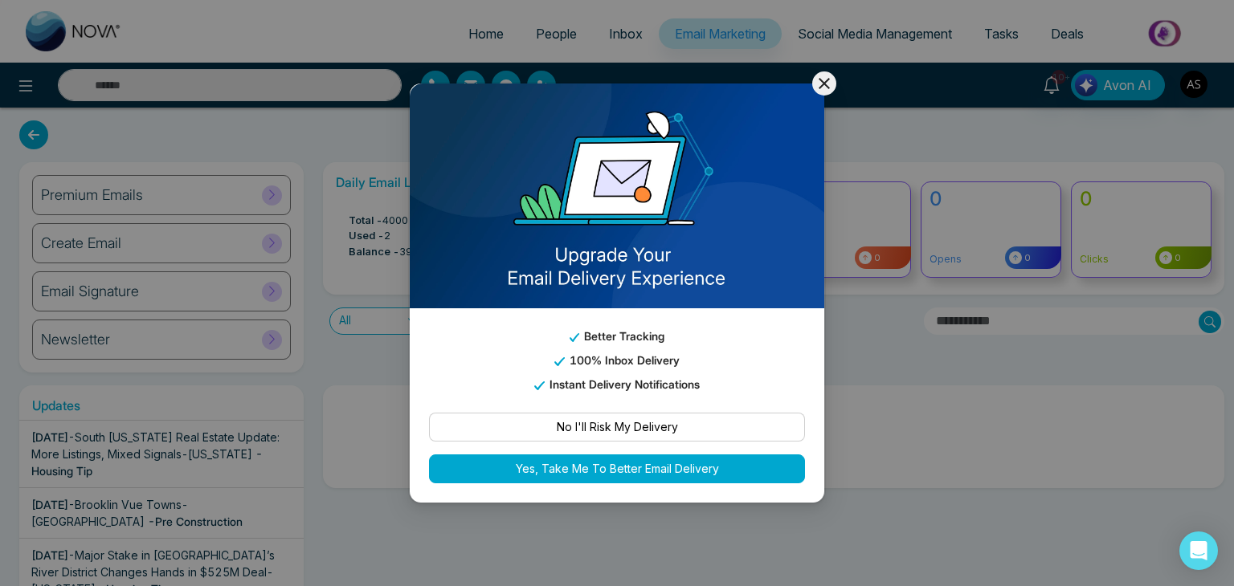
click at [819, 76] on icon at bounding box center [824, 83] width 19 height 19
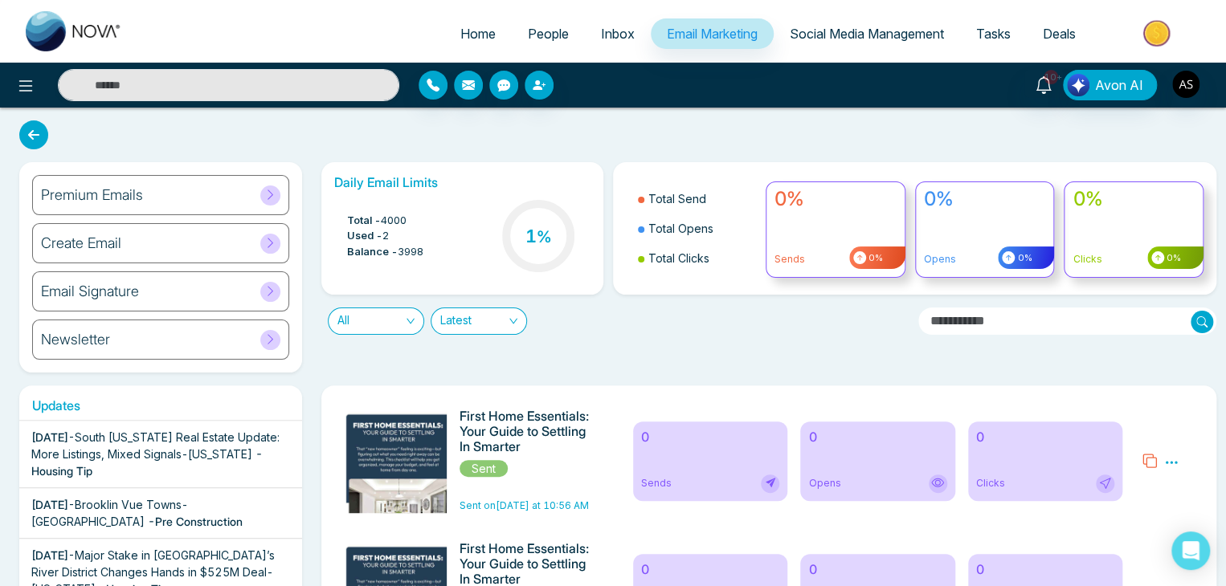
click at [469, 34] on span "Home" at bounding box center [477, 34] width 35 height 16
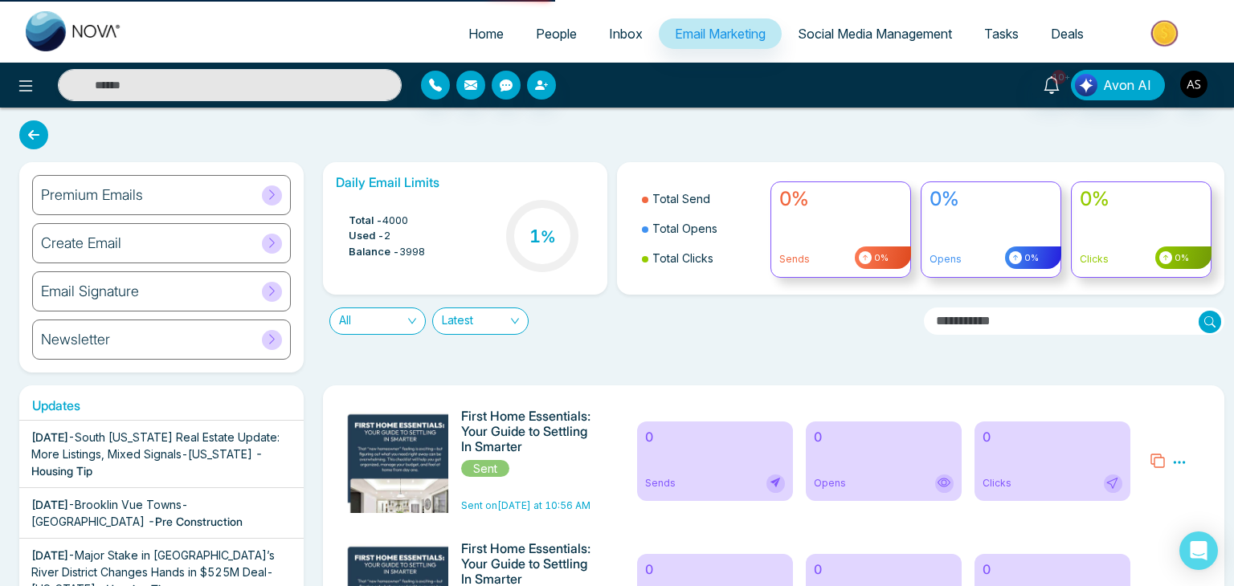
select select "*"
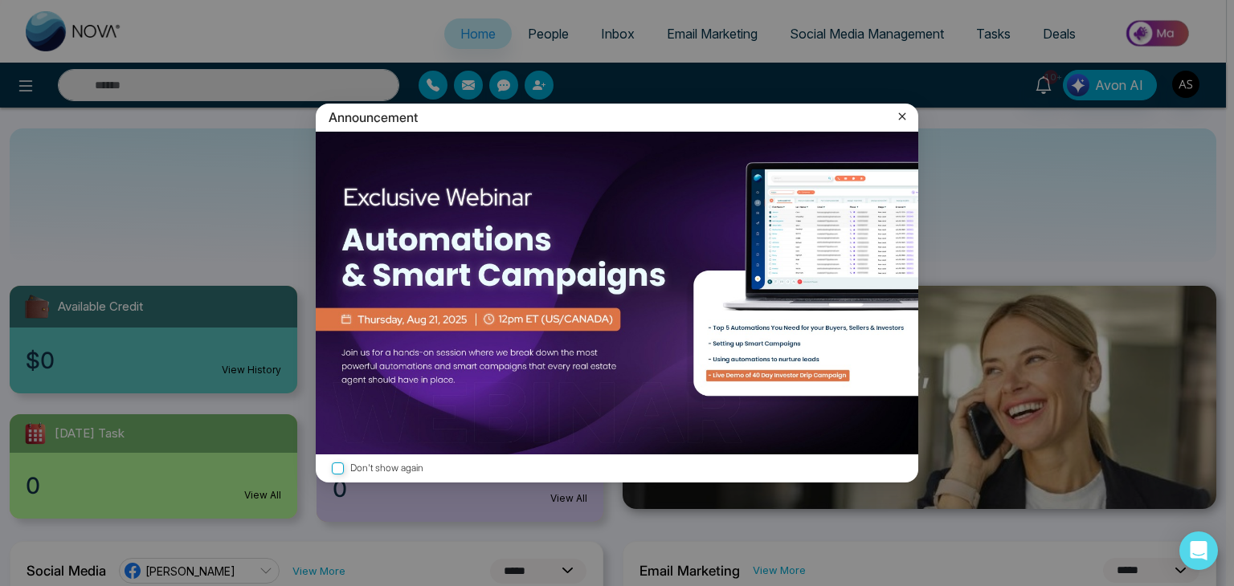
click at [908, 114] on icon at bounding box center [902, 116] width 16 height 16
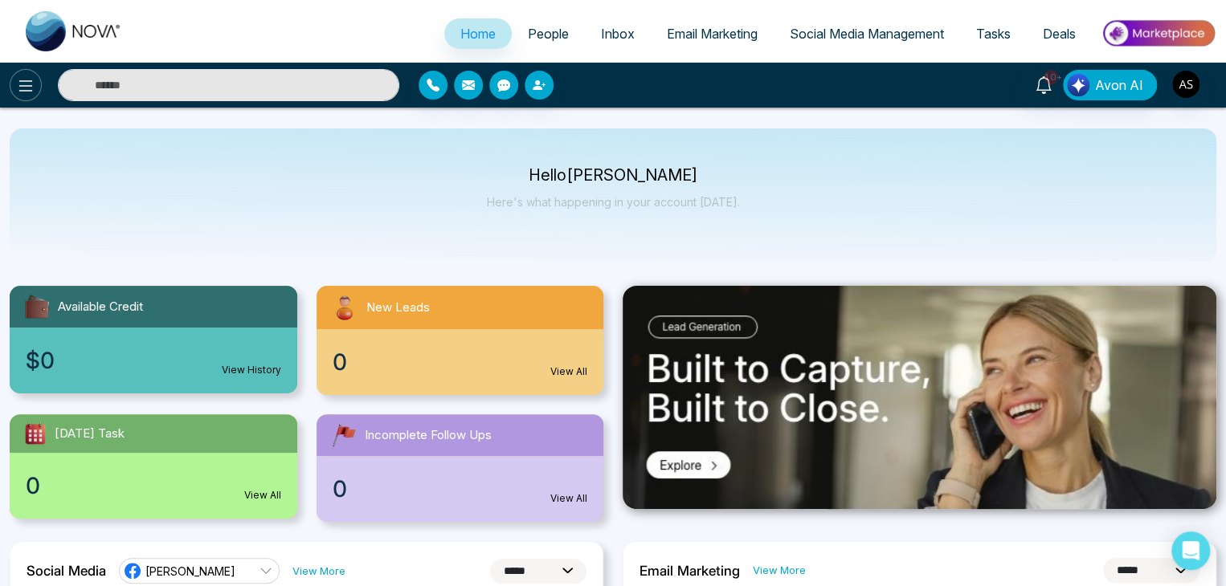
click at [35, 80] on button at bounding box center [26, 85] width 32 height 32
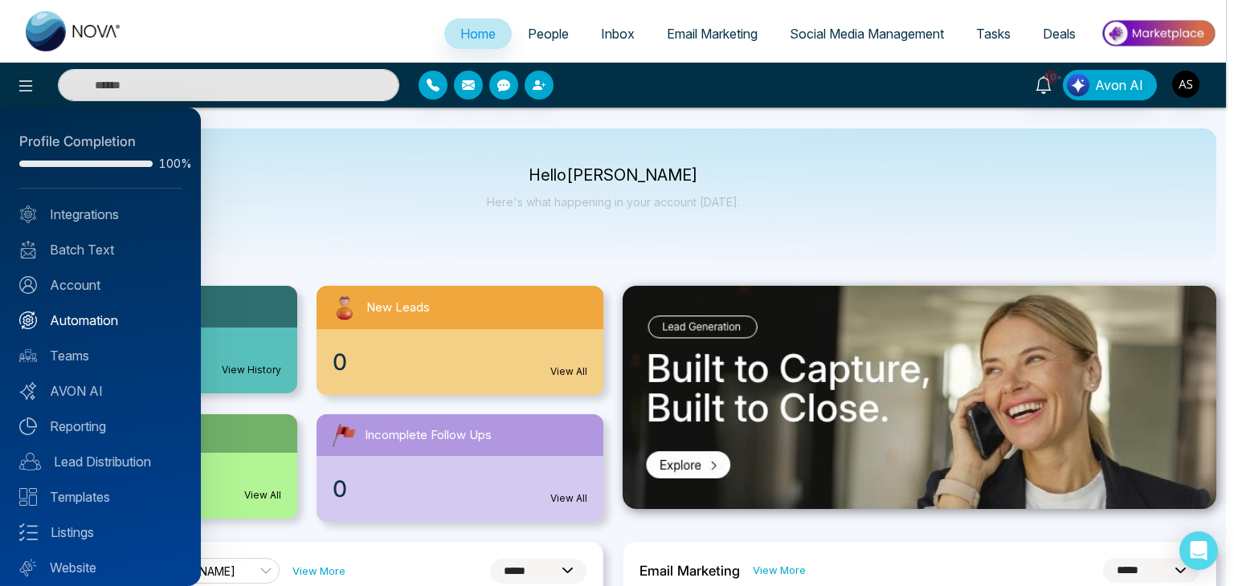
click at [135, 314] on link "Automation" at bounding box center [100, 320] width 162 height 19
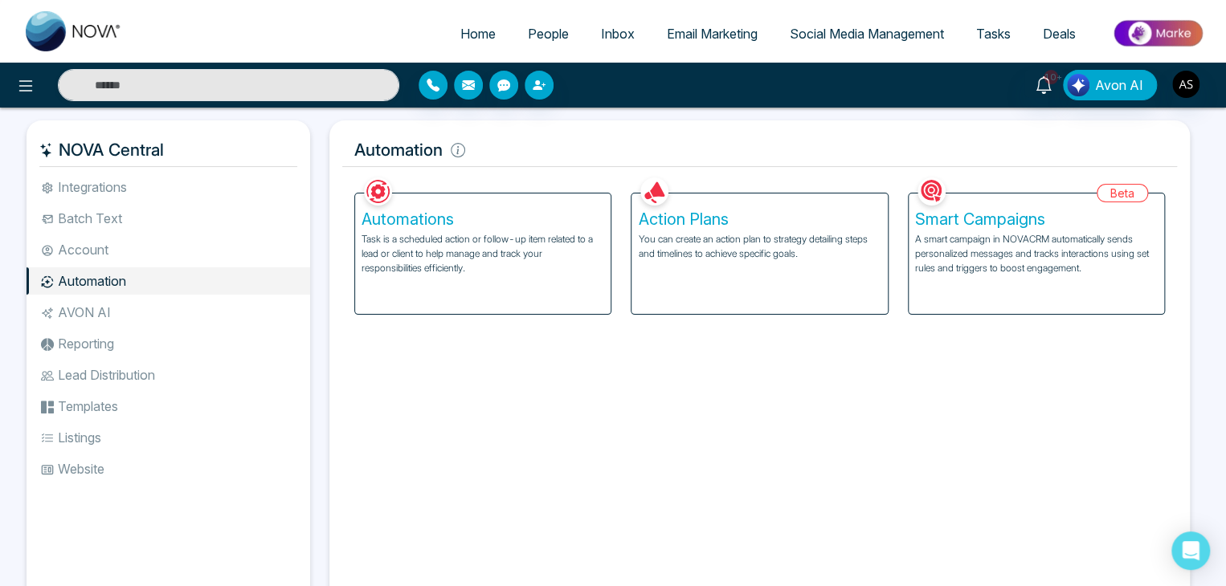
click at [708, 234] on p "You can create an action plan to strategy detailing steps and timelines to achi…" at bounding box center [759, 246] width 243 height 29
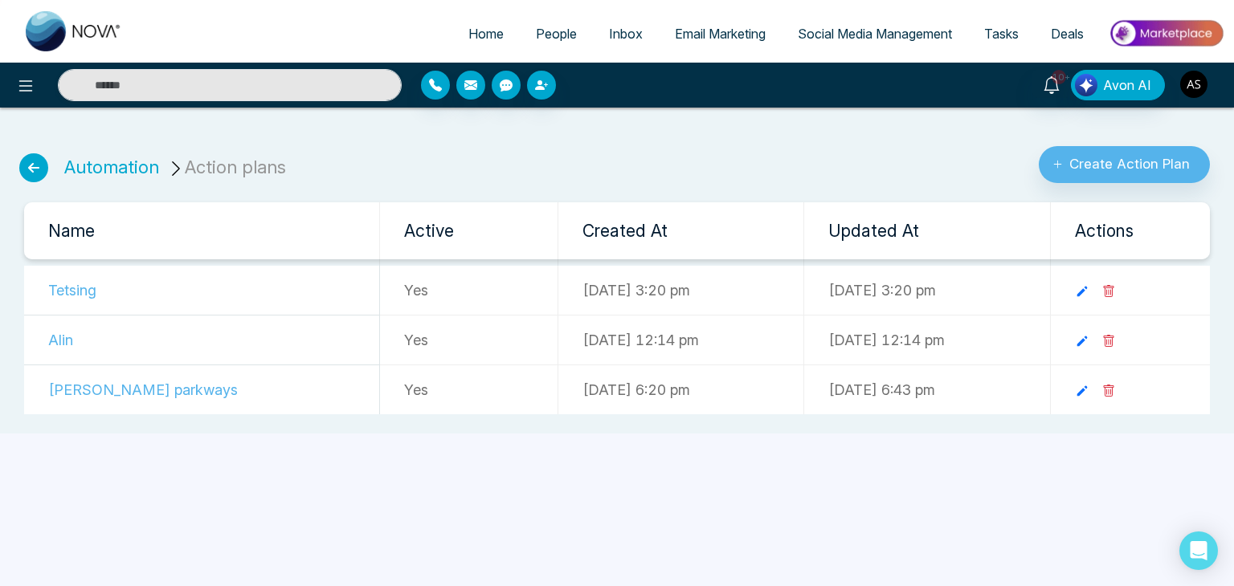
click at [1203, 79] on img "button" at bounding box center [1193, 84] width 27 height 27
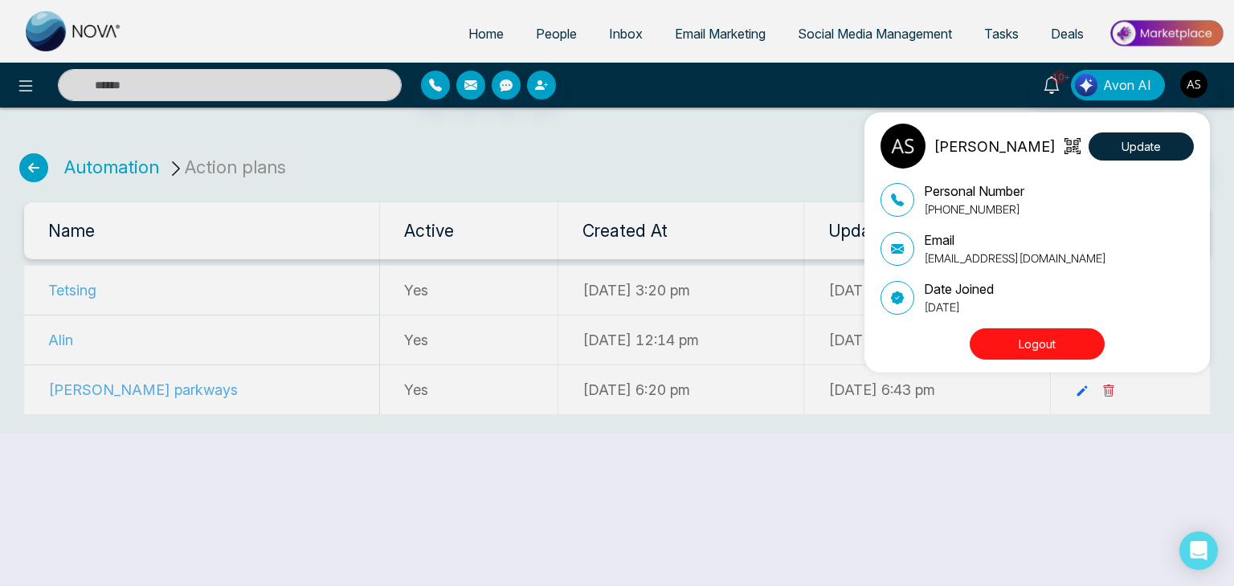
click at [1011, 342] on button "Logout" at bounding box center [1037, 344] width 135 height 31
